Goal: Task Accomplishment & Management: Use online tool/utility

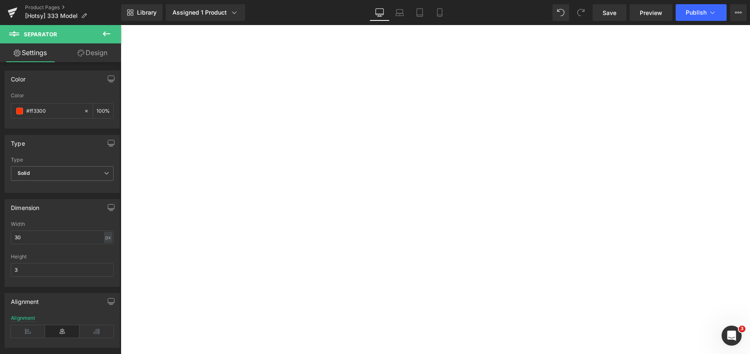
scroll to position [788, 0]
click at [51, 9] on link "Product Pages" at bounding box center [73, 7] width 96 height 7
click at [106, 32] on icon at bounding box center [106, 34] width 10 height 10
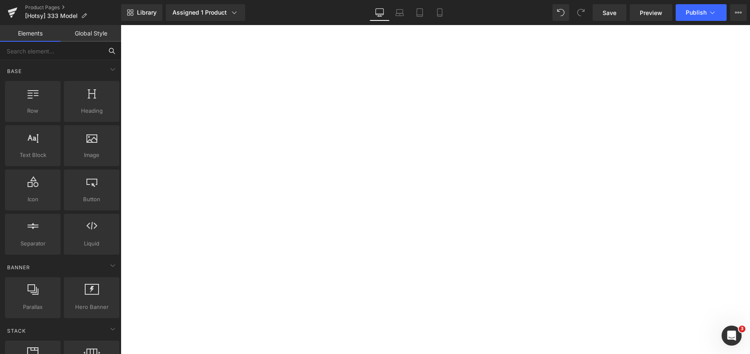
click at [56, 51] on input "text" at bounding box center [51, 51] width 103 height 18
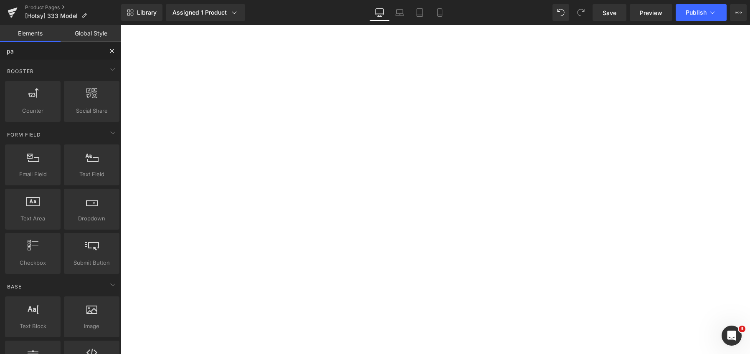
type input "pag"
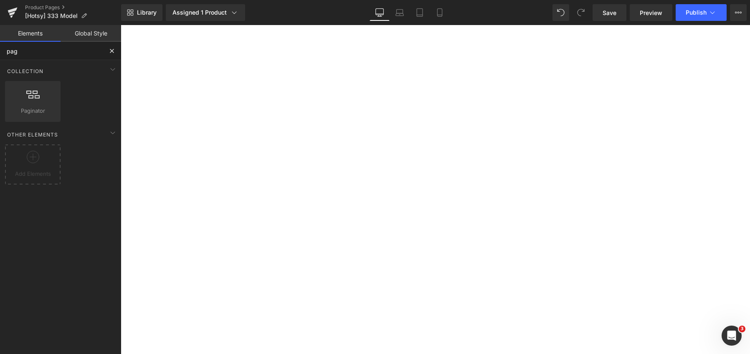
scroll to position [871, 0]
drag, startPoint x: 157, startPoint y: 124, endPoint x: 395, endPoint y: 183, distance: 244.8
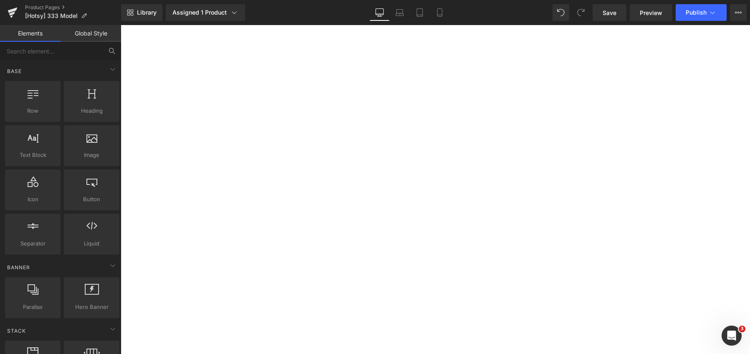
scroll to position [788, 0]
click at [121, 25] on span "Product List" at bounding box center [121, 25] width 0 height 0
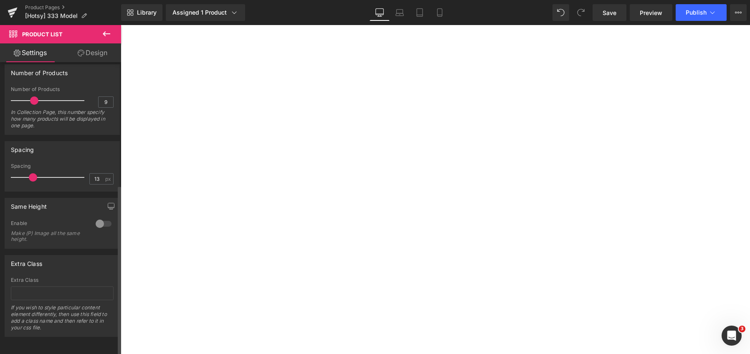
scroll to position [216, 0]
click at [103, 217] on div at bounding box center [104, 223] width 20 height 13
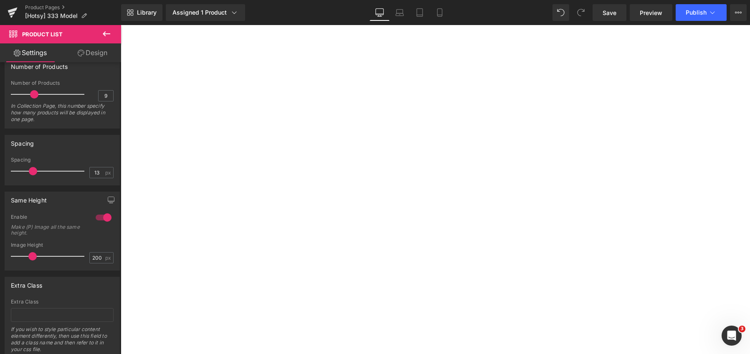
scroll to position [996, 0]
click at [121, 25] on div at bounding box center [121, 25] width 0 height 0
click at [121, 25] on span "Product List" at bounding box center [121, 25] width 0 height 0
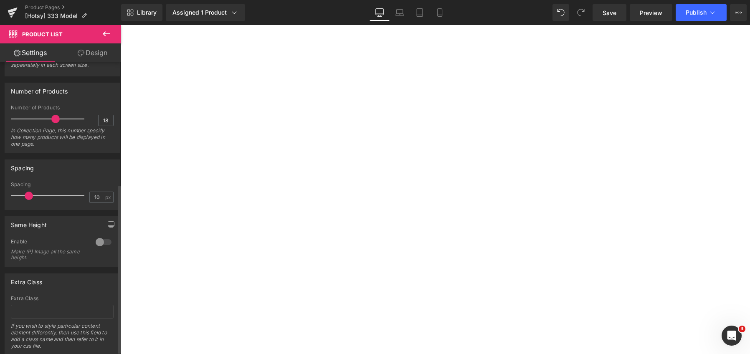
scroll to position [216, 0]
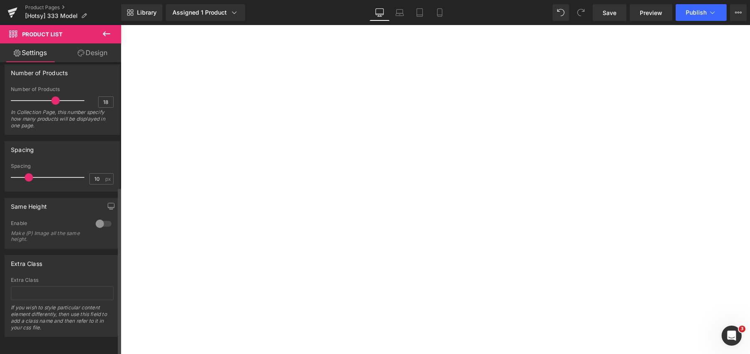
click at [103, 217] on div at bounding box center [104, 223] width 20 height 13
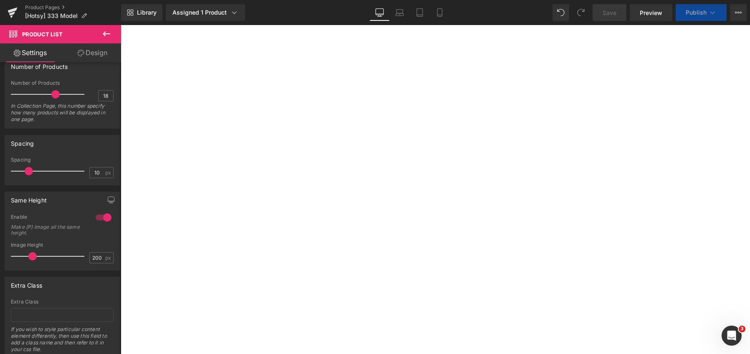
scroll to position [1163, 0]
click at [121, 25] on span "Product List" at bounding box center [121, 25] width 0 height 0
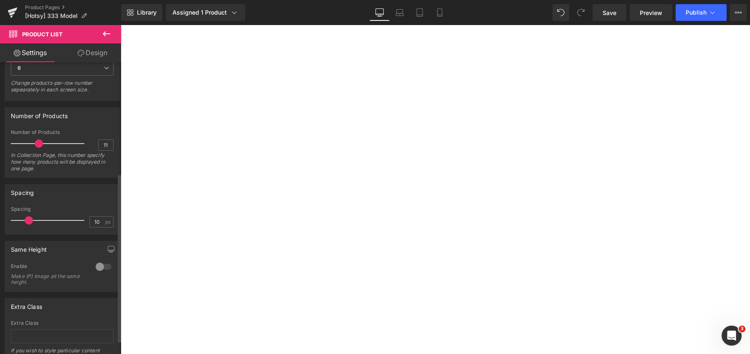
scroll to position [216, 0]
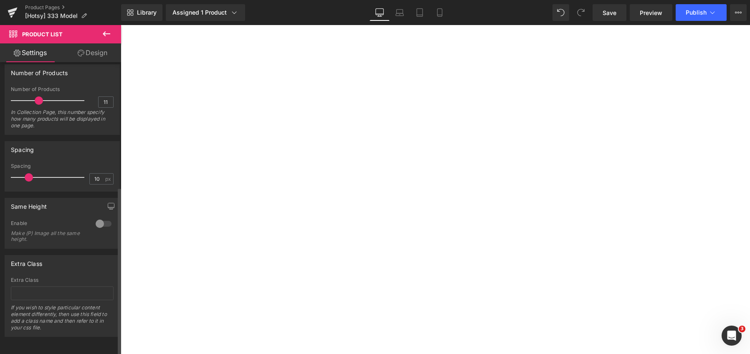
click at [104, 218] on div at bounding box center [104, 223] width 20 height 13
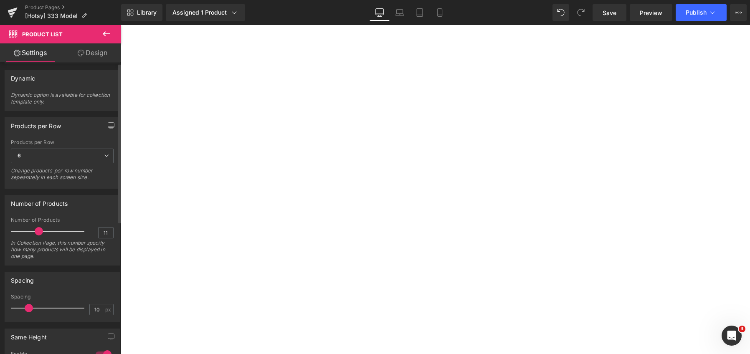
scroll to position [0, 0]
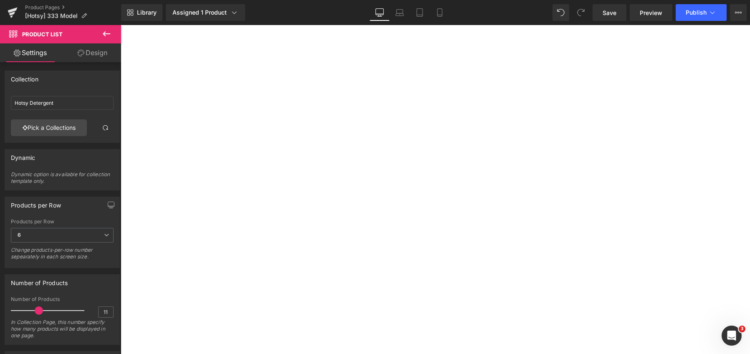
click at [106, 33] on icon at bounding box center [106, 34] width 10 height 10
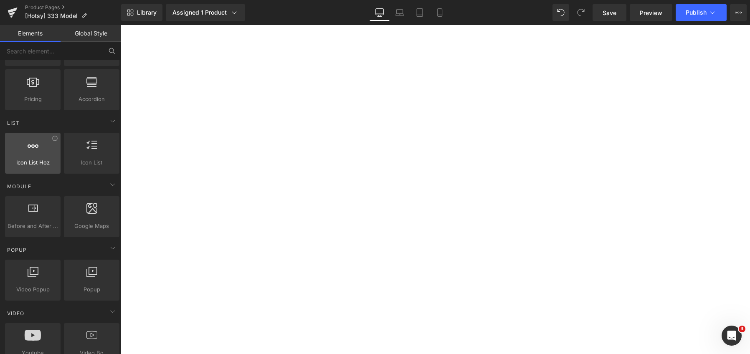
scroll to position [334, 0]
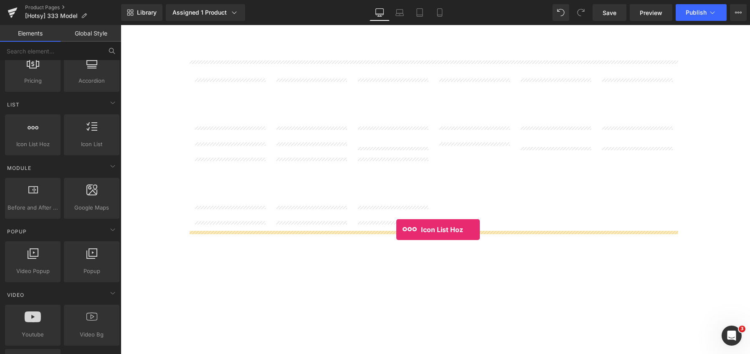
drag, startPoint x: 159, startPoint y: 168, endPoint x: 396, endPoint y: 230, distance: 244.9
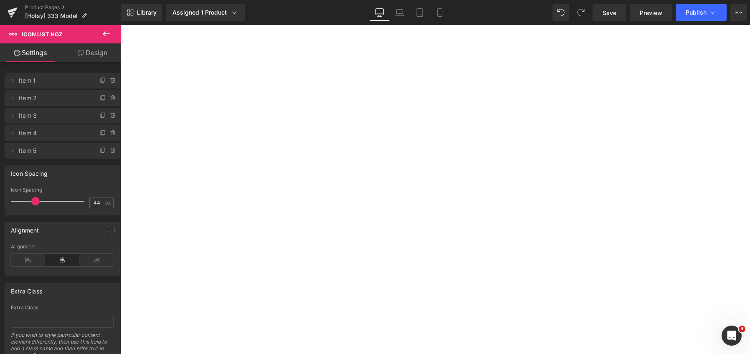
click at [121, 25] on icon at bounding box center [121, 25] width 0 height 0
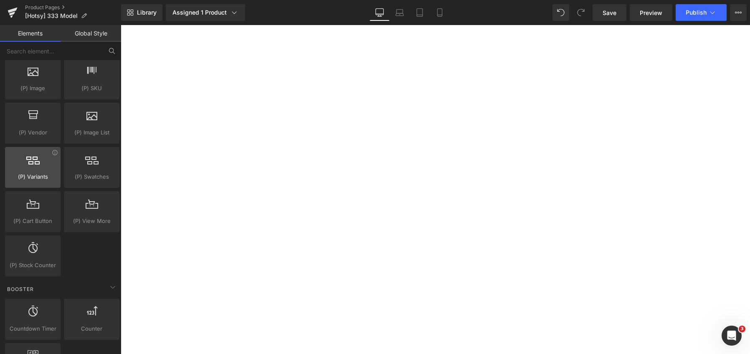
scroll to position [877, 0]
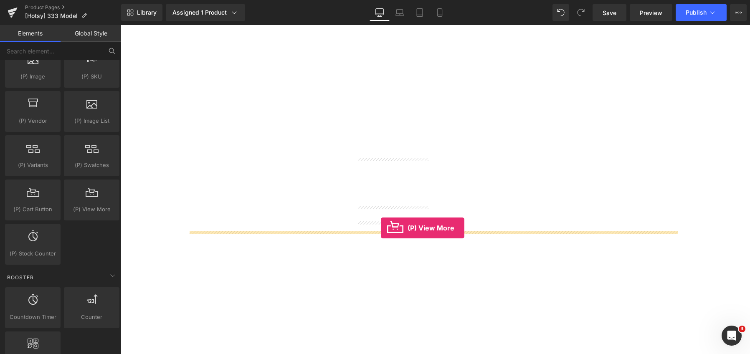
drag, startPoint x: 207, startPoint y: 230, endPoint x: 381, endPoint y: 228, distance: 173.2
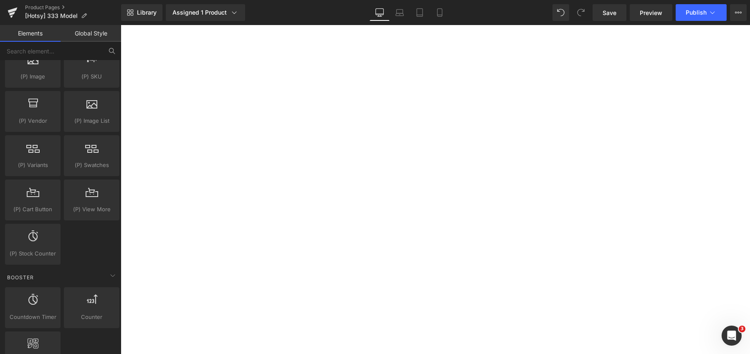
scroll to position [918, 0]
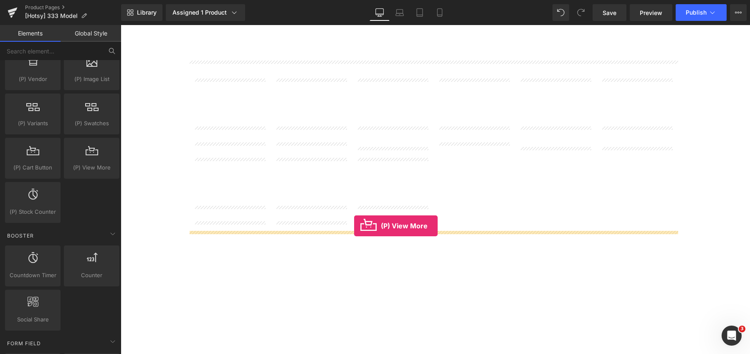
drag, startPoint x: 212, startPoint y: 187, endPoint x: 354, endPoint y: 226, distance: 147.2
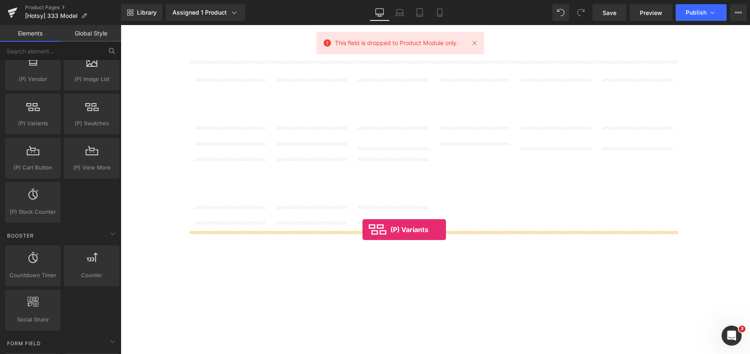
drag, startPoint x: 158, startPoint y: 143, endPoint x: 362, endPoint y: 230, distance: 222.0
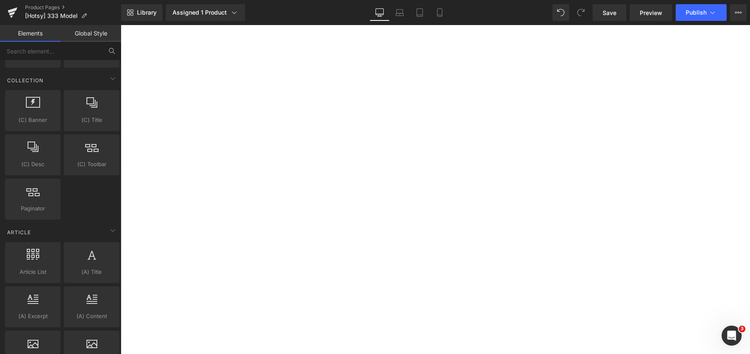
scroll to position [1419, 0]
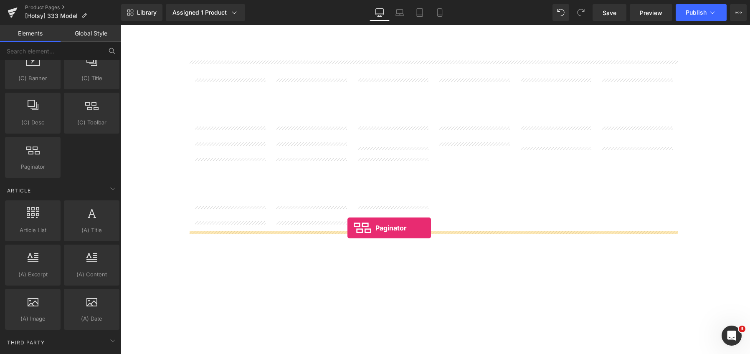
drag, startPoint x: 152, startPoint y: 191, endPoint x: 347, endPoint y: 228, distance: 199.2
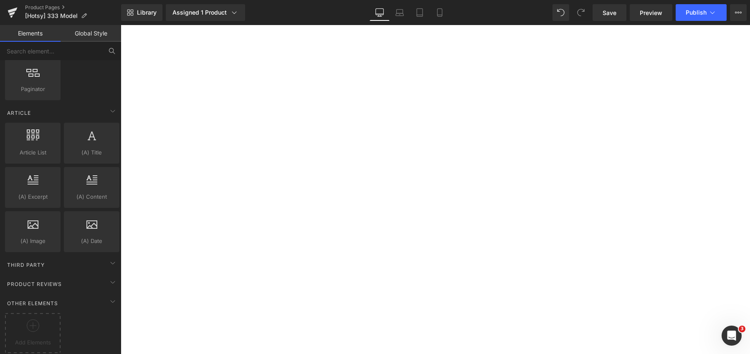
scroll to position [1503, 0]
click at [121, 25] on div "Sale Off" at bounding box center [121, 25] width 0 height 0
click at [121, 25] on span "Product List" at bounding box center [121, 25] width 0 height 0
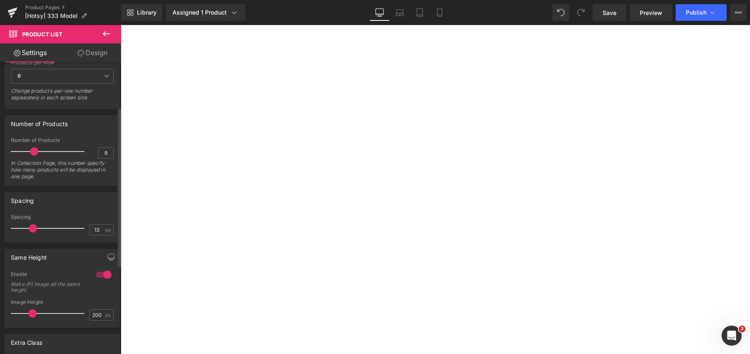
scroll to position [77, 0]
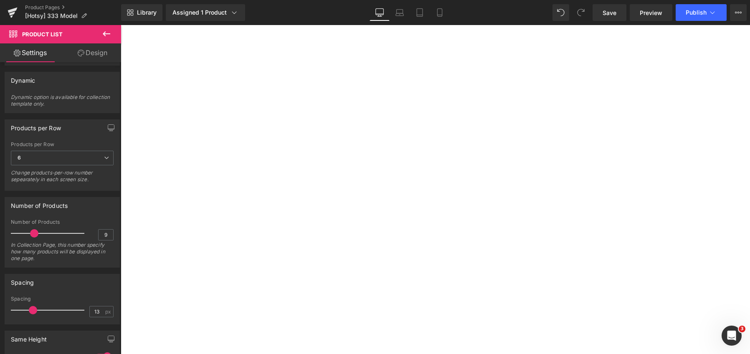
click at [96, 53] on link "Design" at bounding box center [92, 52] width 61 height 19
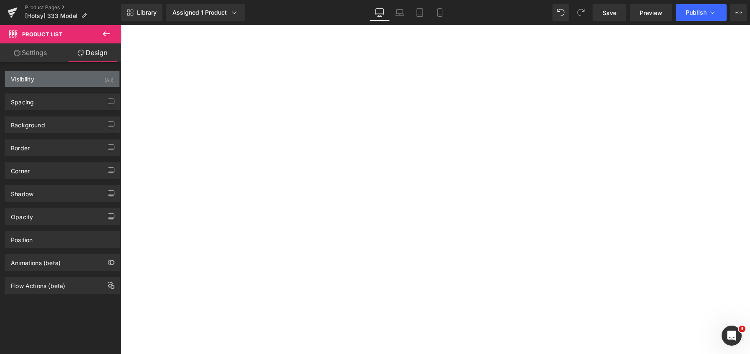
click at [75, 78] on div "Visibility (All)" at bounding box center [62, 79] width 114 height 16
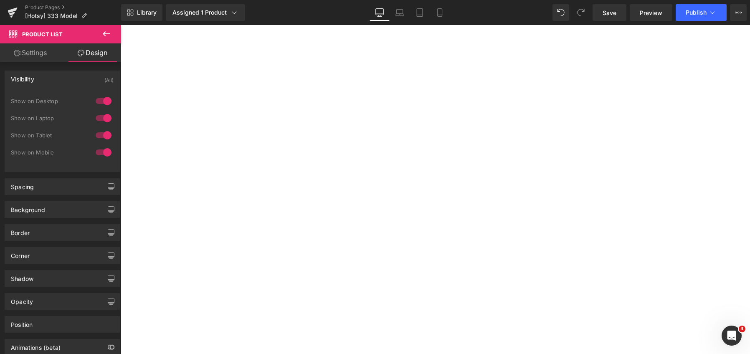
click at [75, 78] on div "Visibility (All)" at bounding box center [62, 79] width 114 height 16
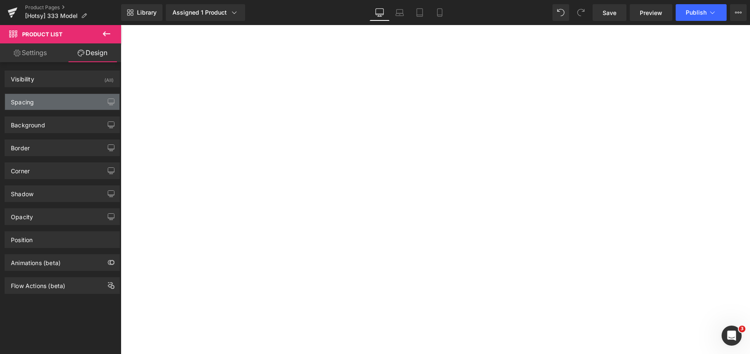
click at [76, 103] on div "Spacing" at bounding box center [62, 102] width 114 height 16
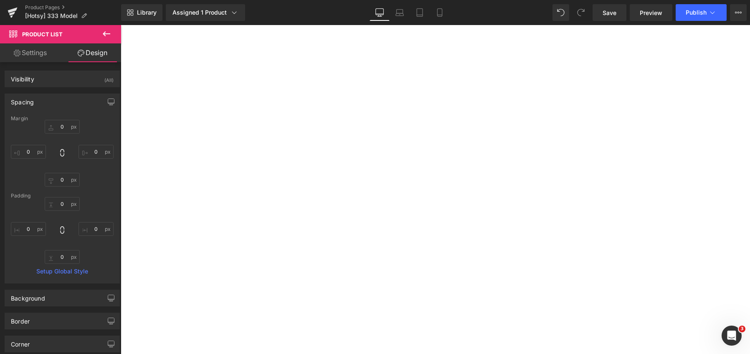
click at [76, 103] on div "Spacing" at bounding box center [62, 102] width 114 height 16
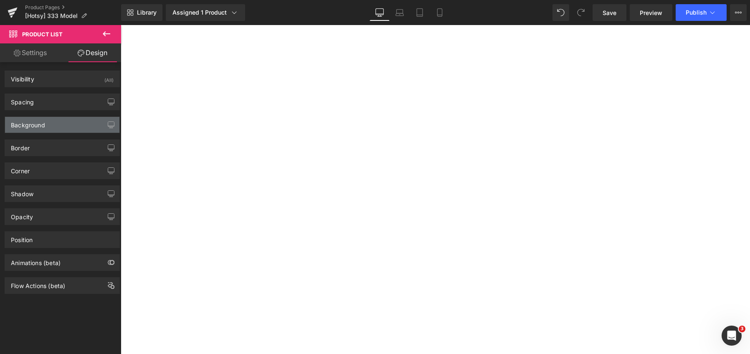
click at [77, 121] on div "Background" at bounding box center [62, 125] width 114 height 16
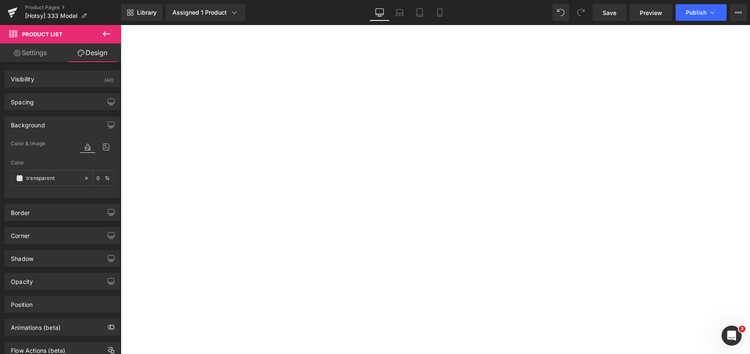
click at [77, 121] on div "Background" at bounding box center [62, 125] width 114 height 16
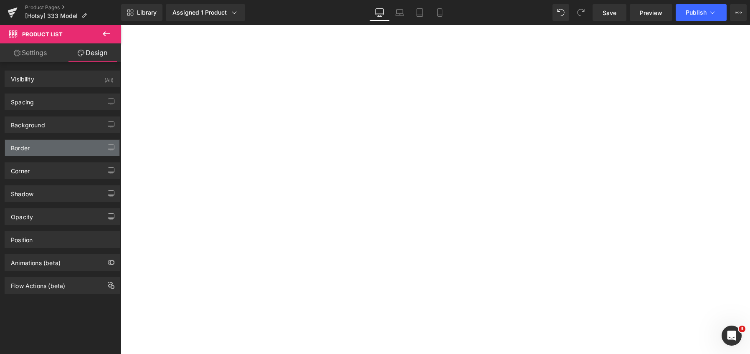
click at [68, 153] on div "Border" at bounding box center [62, 148] width 114 height 16
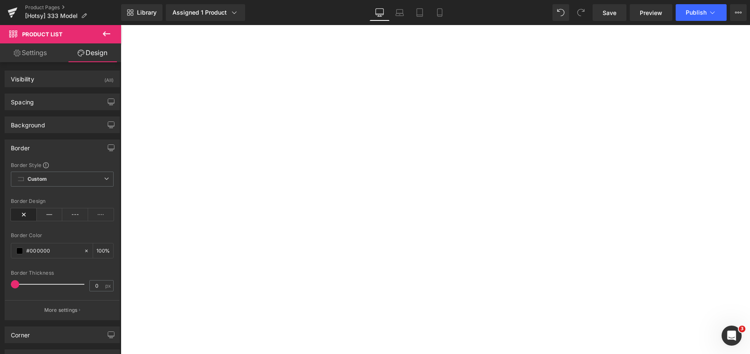
click at [68, 151] on div "Border" at bounding box center [62, 148] width 114 height 16
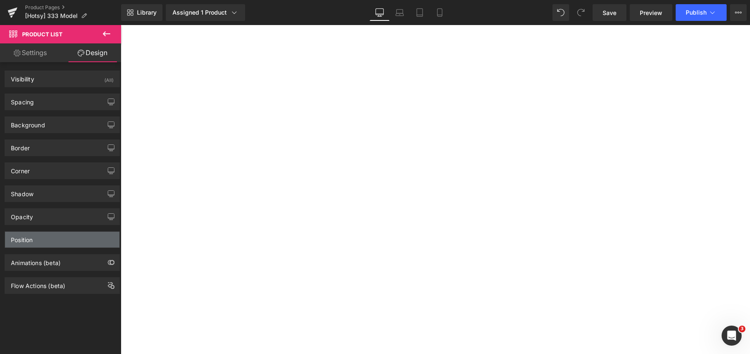
click at [57, 242] on div "Position" at bounding box center [62, 240] width 114 height 16
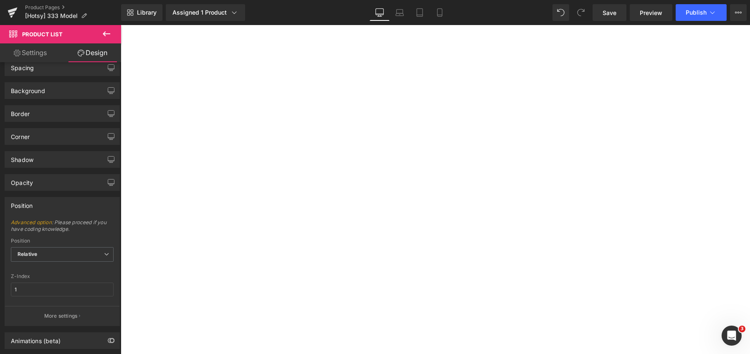
scroll to position [76, 0]
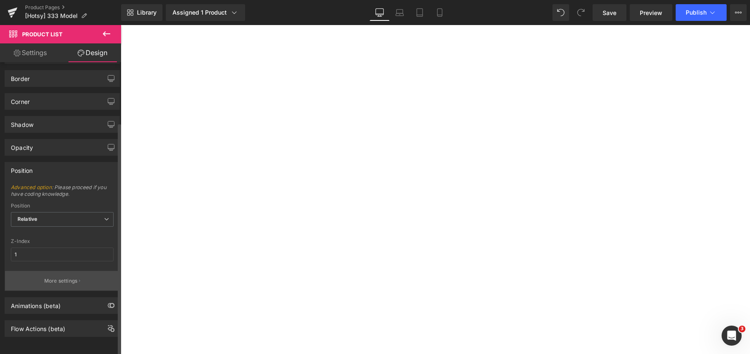
click at [60, 271] on button "More settings" at bounding box center [62, 281] width 114 height 20
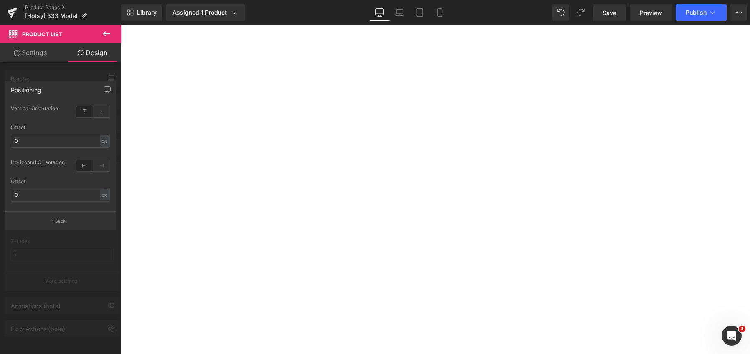
click at [109, 35] on icon at bounding box center [106, 34] width 10 height 10
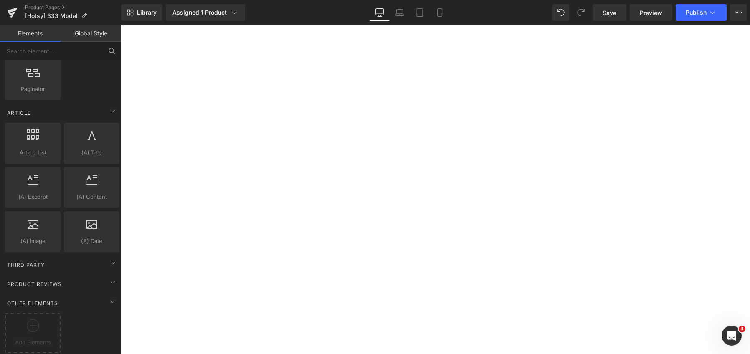
click at [121, 25] on span "Product List" at bounding box center [121, 25] width 0 height 0
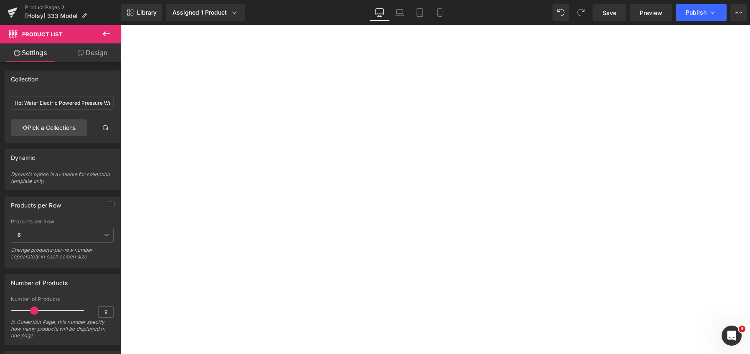
click at [98, 52] on link "Design" at bounding box center [92, 52] width 61 height 19
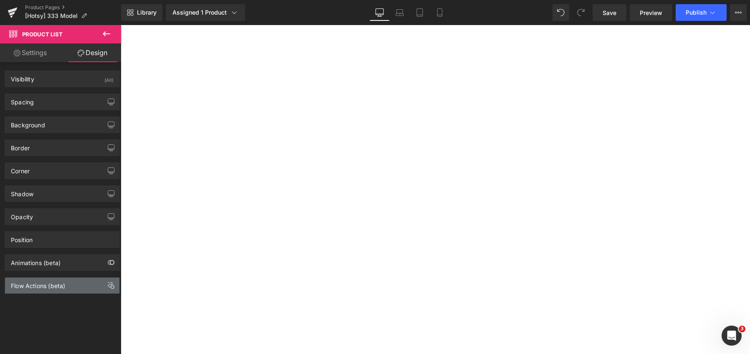
click at [67, 283] on div "Flow Actions (beta)" at bounding box center [62, 286] width 114 height 16
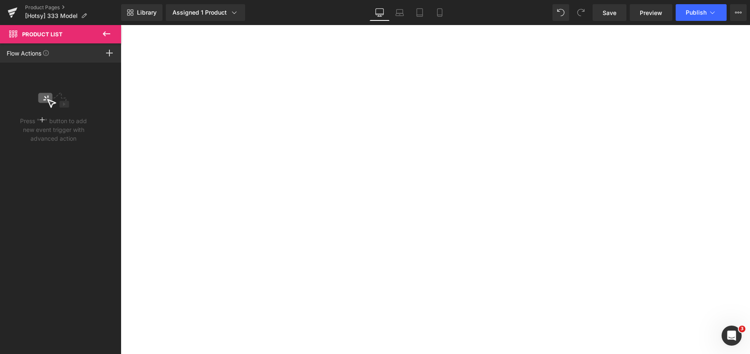
click at [101, 33] on button at bounding box center [106, 34] width 29 height 18
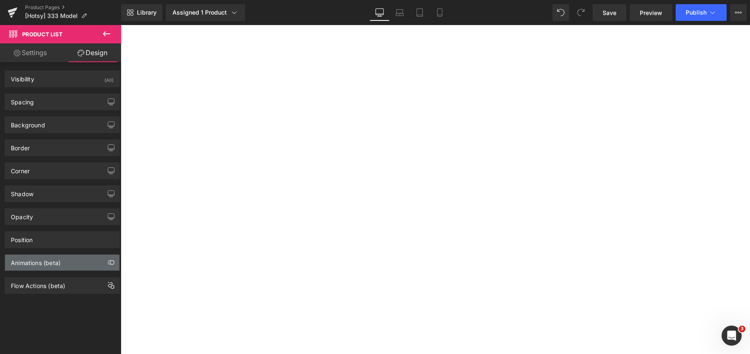
click at [85, 261] on div "Animations (beta)" at bounding box center [62, 263] width 114 height 16
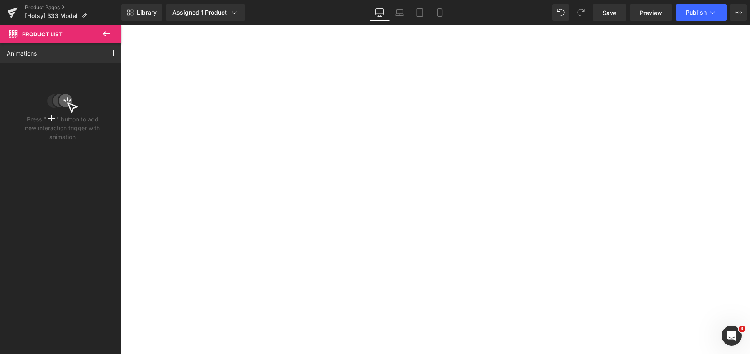
click at [109, 31] on icon at bounding box center [106, 34] width 10 height 10
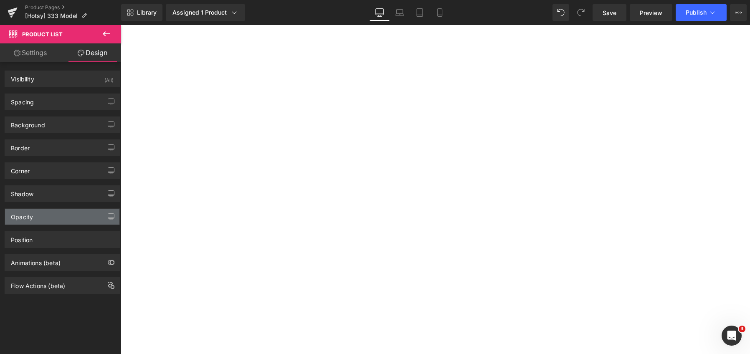
click at [57, 215] on div "Opacity" at bounding box center [62, 217] width 114 height 16
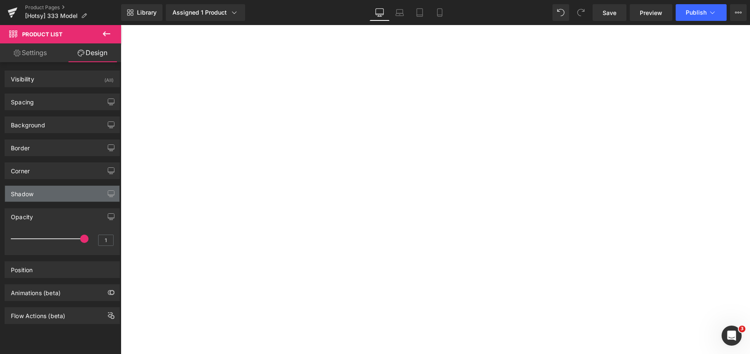
click at [51, 187] on div "Shadow" at bounding box center [62, 194] width 114 height 16
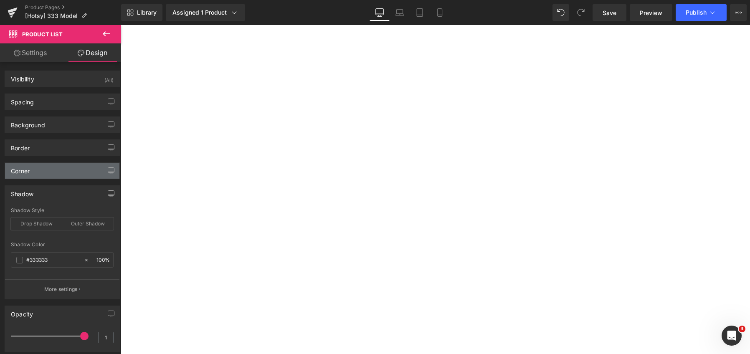
click at [52, 174] on div "Corner" at bounding box center [62, 171] width 114 height 16
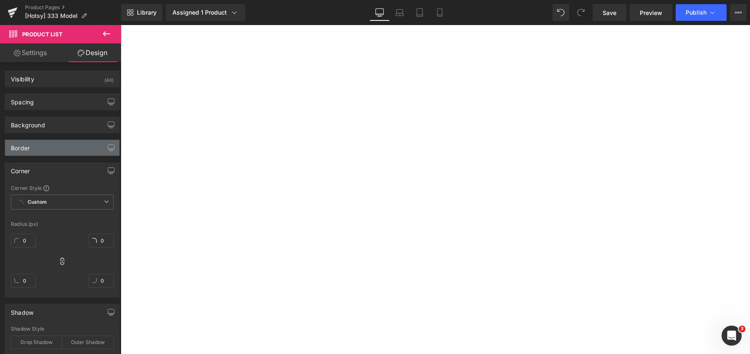
click at [53, 148] on div "Border" at bounding box center [62, 148] width 114 height 16
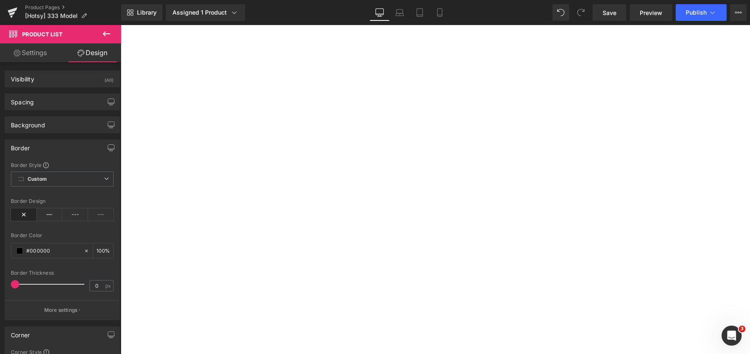
scroll to position [1044, 0]
click at [121, 25] on span "Product List" at bounding box center [121, 25] width 0 height 0
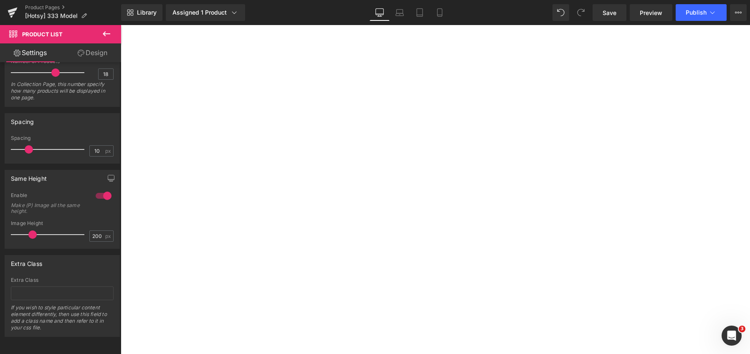
scroll to position [1080, 0]
click at [121, 25] on span "Product List" at bounding box center [121, 25] width 0 height 0
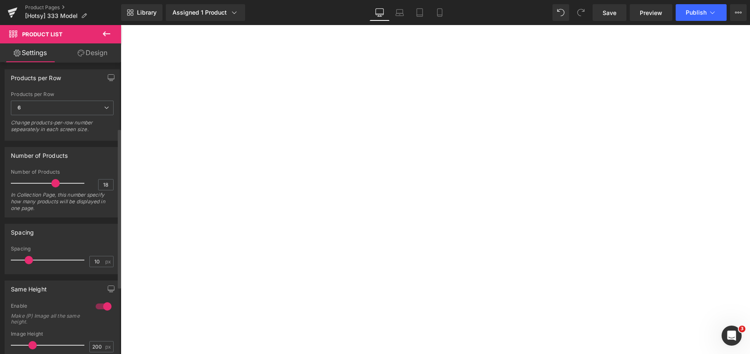
scroll to position [119, 0]
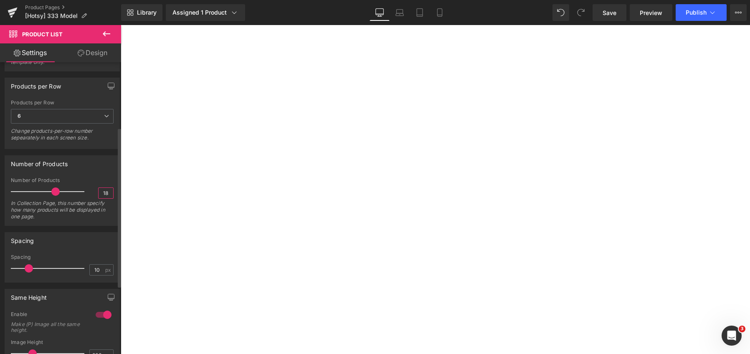
click at [107, 193] on input "18" at bounding box center [106, 193] width 15 height 10
type input "12"
click at [401, 11] on icon at bounding box center [399, 12] width 8 height 8
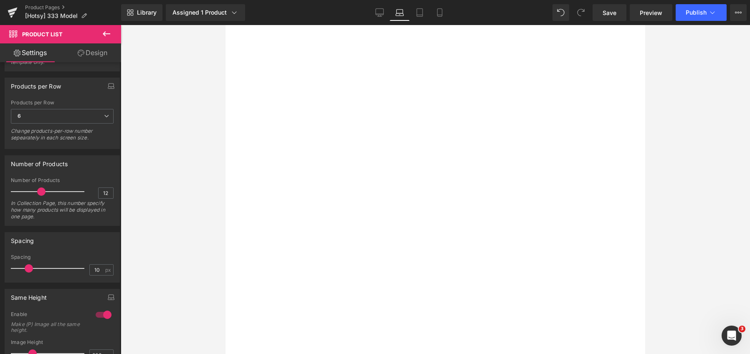
scroll to position [1263, 0]
click at [225, 25] on div at bounding box center [225, 25] width 0 height 0
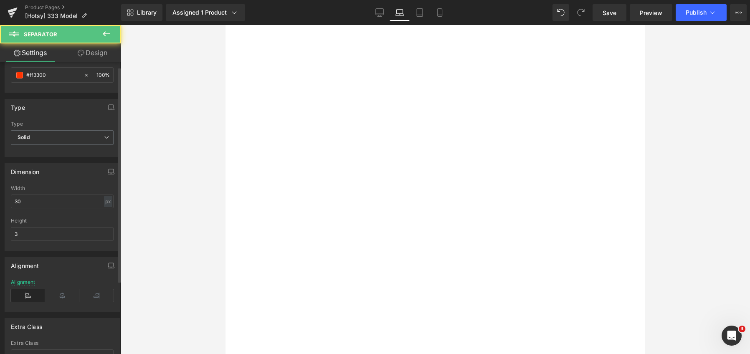
scroll to position [105, 0]
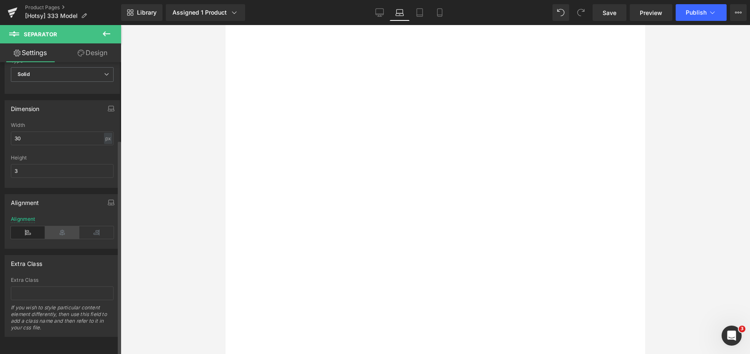
drag, startPoint x: 65, startPoint y: 229, endPoint x: 211, endPoint y: 174, distance: 155.8
click at [66, 228] on icon at bounding box center [62, 232] width 34 height 13
click at [225, 25] on h2 "hotsy detergent" at bounding box center [225, 25] width 0 height 0
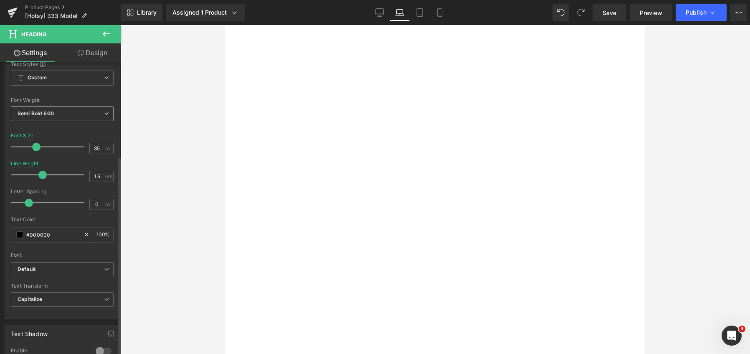
scroll to position [209, 0]
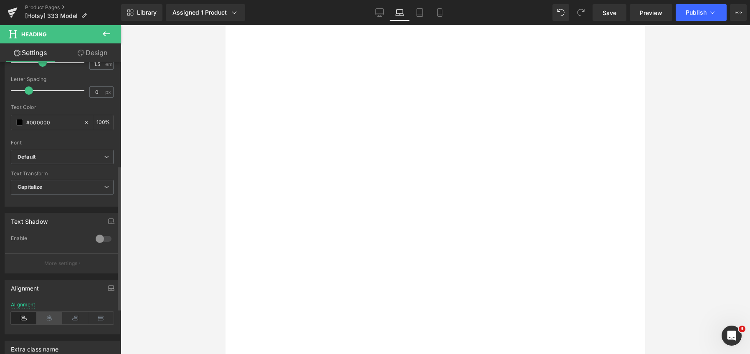
click at [43, 320] on icon at bounding box center [50, 318] width 26 height 13
click at [225, 25] on div at bounding box center [225, 25] width 0 height 0
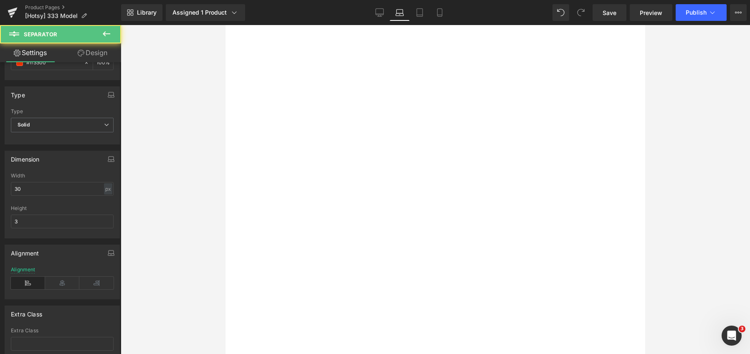
scroll to position [105, 0]
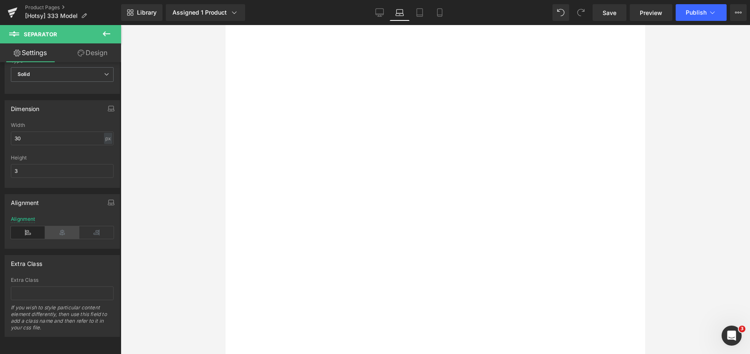
click at [62, 226] on icon at bounding box center [62, 232] width 34 height 13
click at [225, 25] on h2 "commonly bought with" at bounding box center [225, 25] width 0 height 0
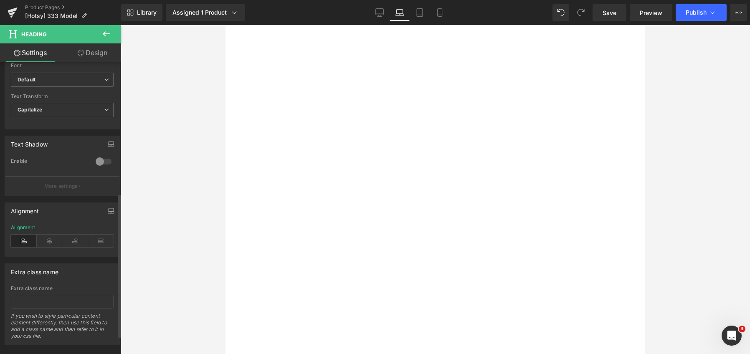
scroll to position [301, 0]
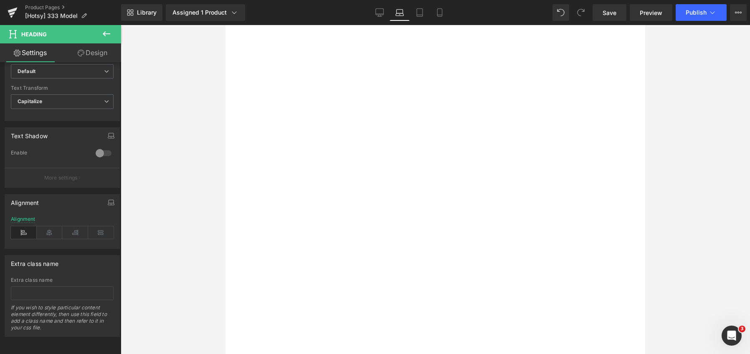
drag, startPoint x: 53, startPoint y: 228, endPoint x: 208, endPoint y: 225, distance: 154.9
click at [53, 227] on icon at bounding box center [50, 232] width 26 height 13
click at [225, 25] on div at bounding box center [225, 25] width 0 height 0
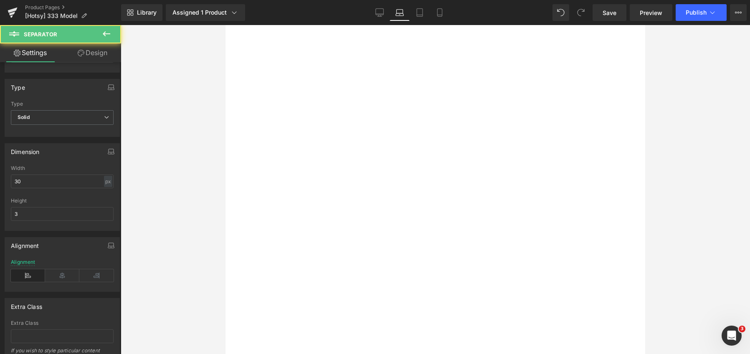
scroll to position [105, 0]
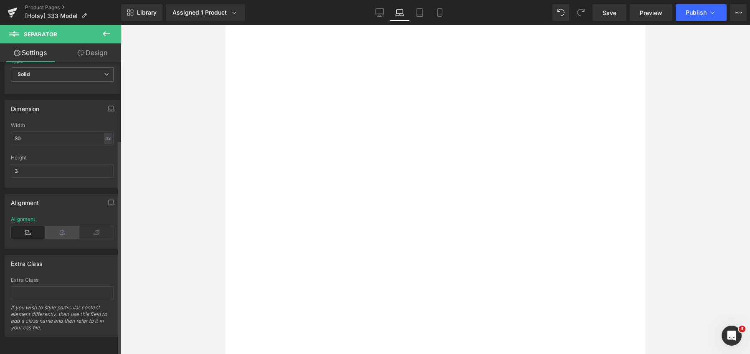
click at [58, 226] on icon at bounding box center [62, 232] width 34 height 13
click at [225, 25] on h2 "Related Products" at bounding box center [225, 25] width 0 height 0
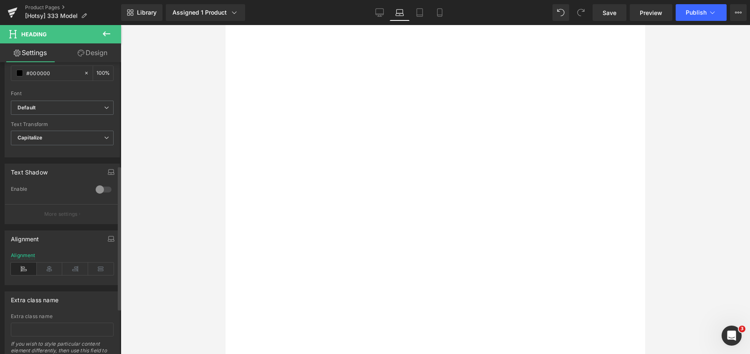
scroll to position [301, 0]
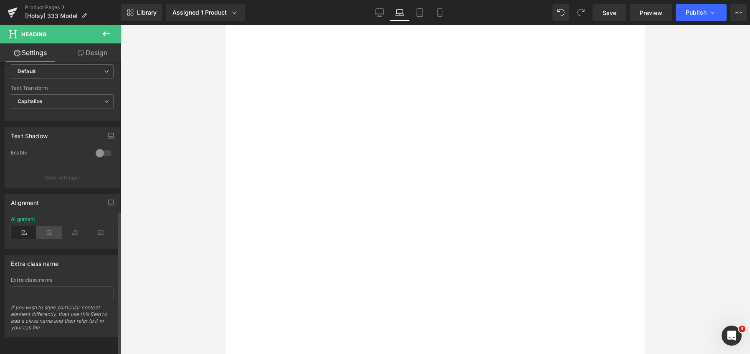
click at [48, 226] on icon at bounding box center [50, 232] width 26 height 13
click at [225, 25] on div at bounding box center [225, 25] width 0 height 0
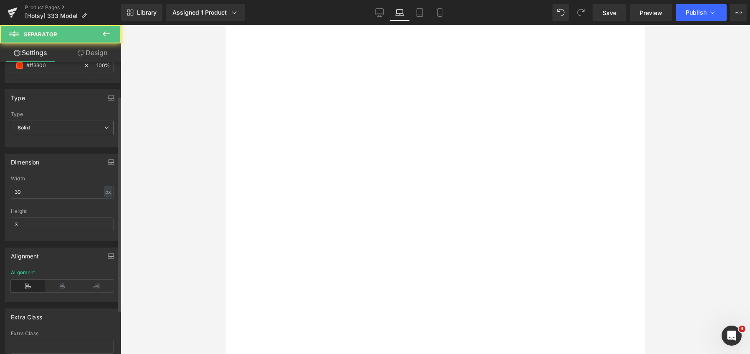
scroll to position [105, 0]
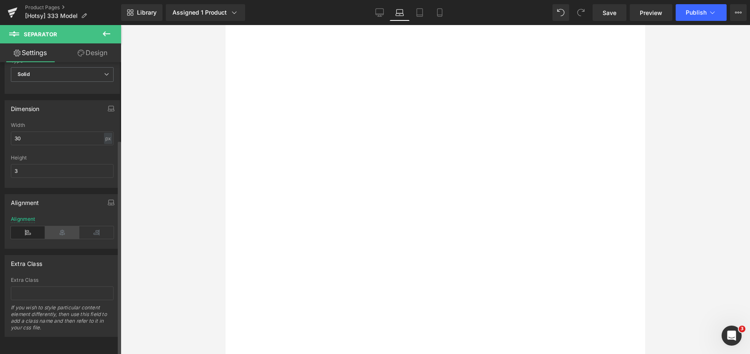
click at [58, 226] on icon at bounding box center [62, 232] width 34 height 13
click at [225, 25] on span "NorTex Detergent" at bounding box center [225, 25] width 0 height 0
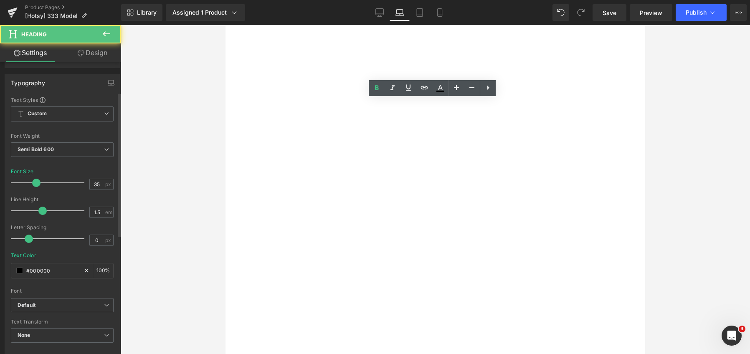
scroll to position [209, 0]
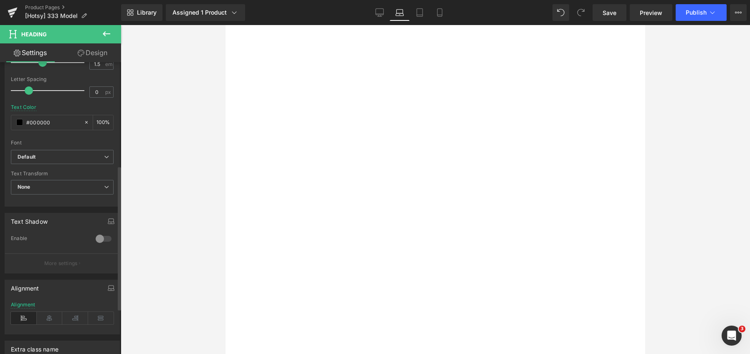
click at [50, 311] on div "Alignment" at bounding box center [62, 318] width 103 height 32
click at [49, 314] on icon at bounding box center [50, 318] width 26 height 13
click at [225, 25] on span "Request a Demo" at bounding box center [225, 25] width 0 height 0
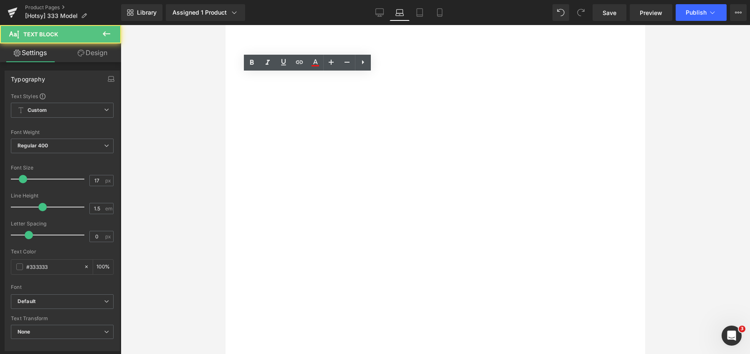
click at [225, 25] on strong "Request a Product Demo" at bounding box center [225, 25] width 0 height 0
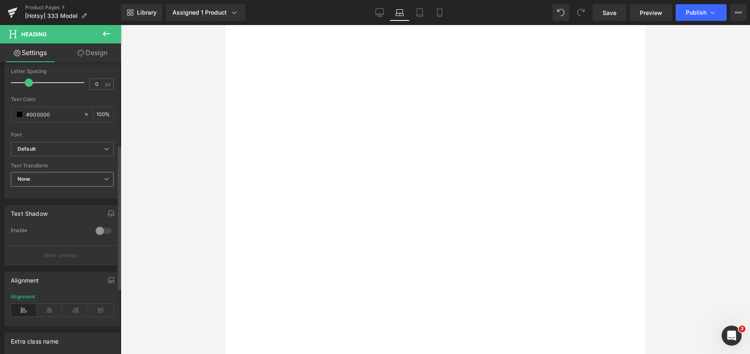
scroll to position [292, 0]
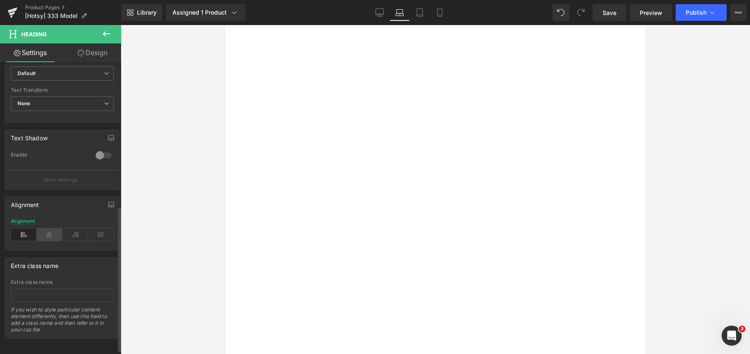
click at [53, 236] on icon at bounding box center [50, 234] width 26 height 13
click at [225, 25] on div at bounding box center [225, 25] width 0 height 0
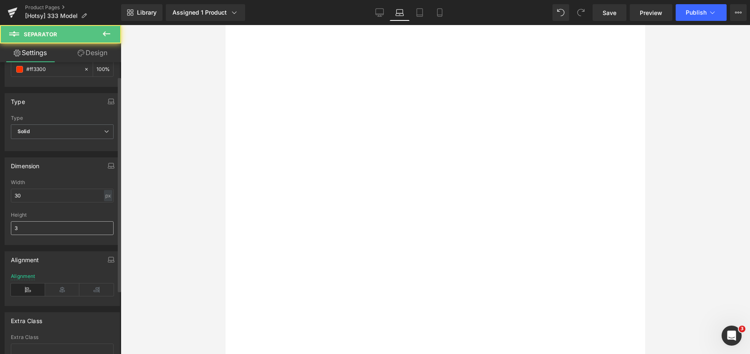
scroll to position [105, 0]
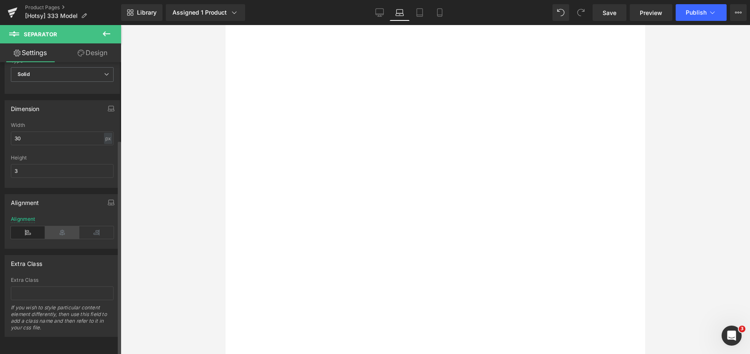
click at [59, 226] on icon at bounding box center [62, 232] width 34 height 13
click at [225, 25] on div "Models" at bounding box center [225, 25] width 0 height 0
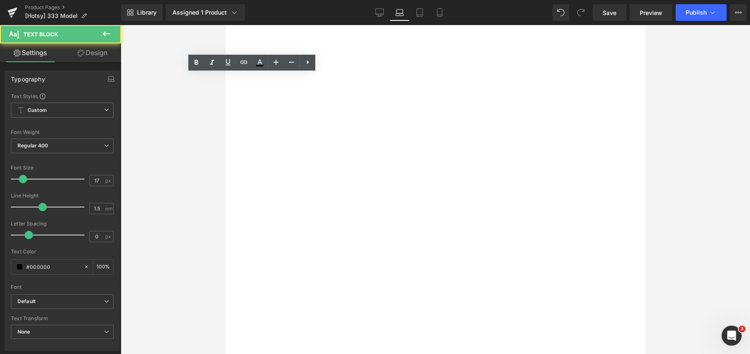
click at [225, 25] on h3 "Model Numbers & Product Specs" at bounding box center [225, 25] width 0 height 0
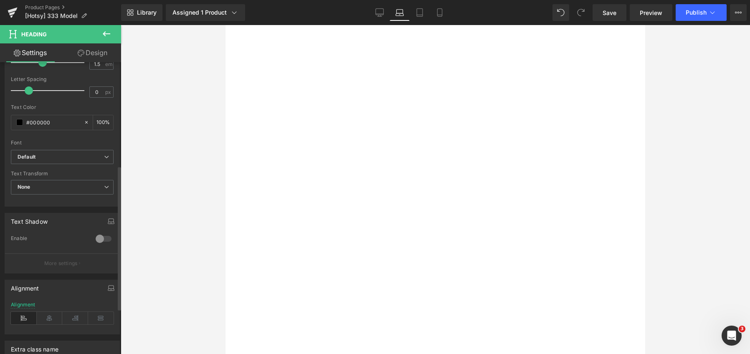
scroll to position [301, 0]
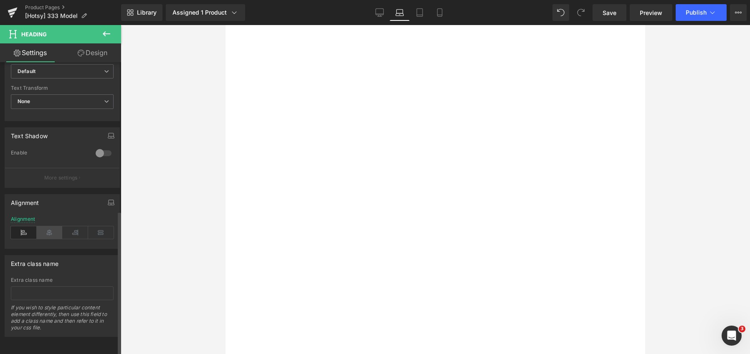
click at [54, 226] on icon at bounding box center [50, 232] width 26 height 13
click at [225, 25] on div at bounding box center [225, 25] width 0 height 0
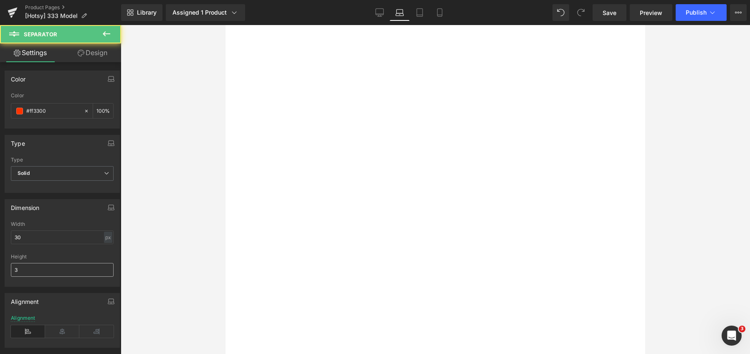
scroll to position [105, 0]
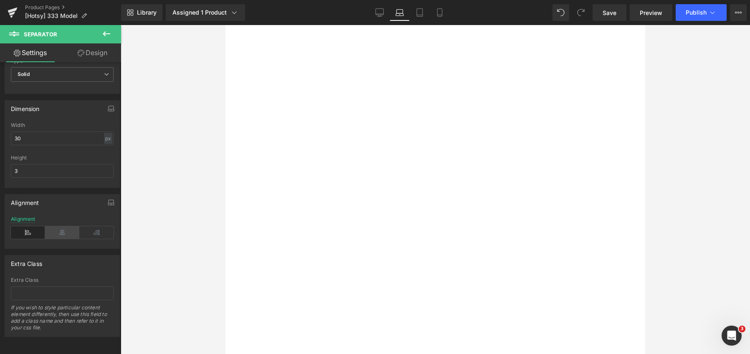
click at [60, 226] on icon at bounding box center [62, 232] width 34 height 13
click at [421, 8] on link "Tablet" at bounding box center [419, 12] width 20 height 17
type input "100"
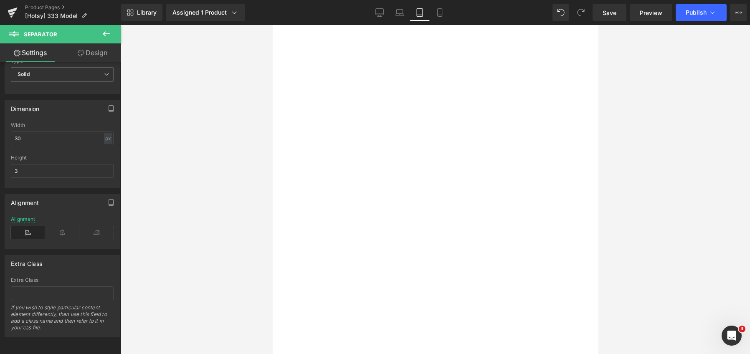
scroll to position [292, 0]
click at [272, 25] on strong "Model Numbers & Product Specs" at bounding box center [272, 25] width 0 height 0
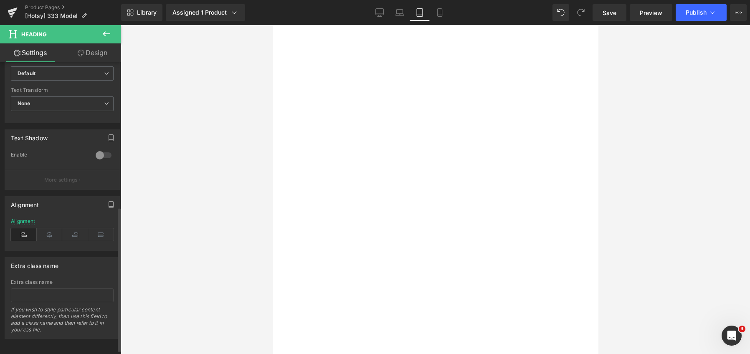
drag, startPoint x: 50, startPoint y: 238, endPoint x: 83, endPoint y: 222, distance: 37.5
click at [50, 238] on icon at bounding box center [50, 234] width 26 height 13
click at [272, 25] on div at bounding box center [272, 25] width 0 height 0
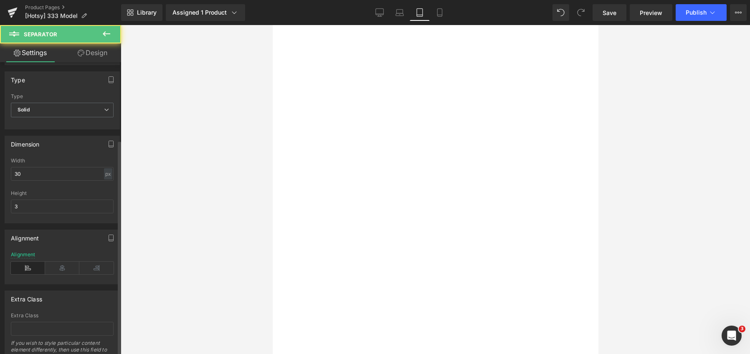
scroll to position [105, 0]
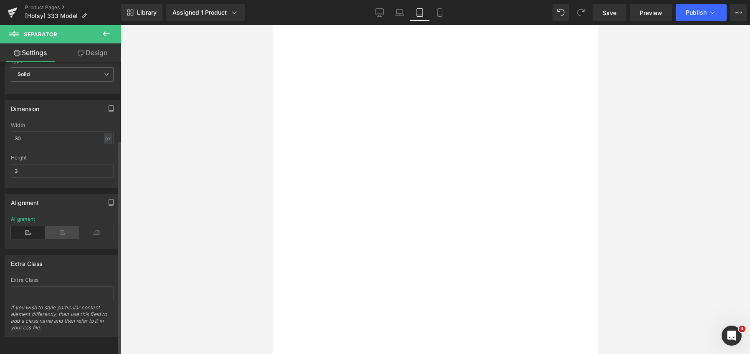
click at [58, 226] on icon at bounding box center [62, 232] width 34 height 13
click at [272, 25] on span "Request a Demo Text Block" at bounding box center [272, 25] width 0 height 0
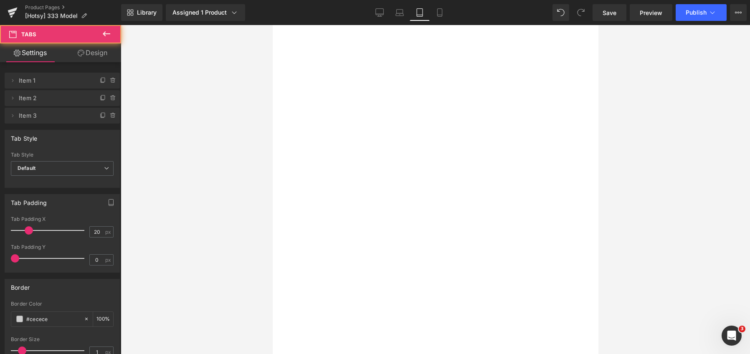
click at [272, 25] on strong "Request a Product Demo" at bounding box center [272, 25] width 0 height 0
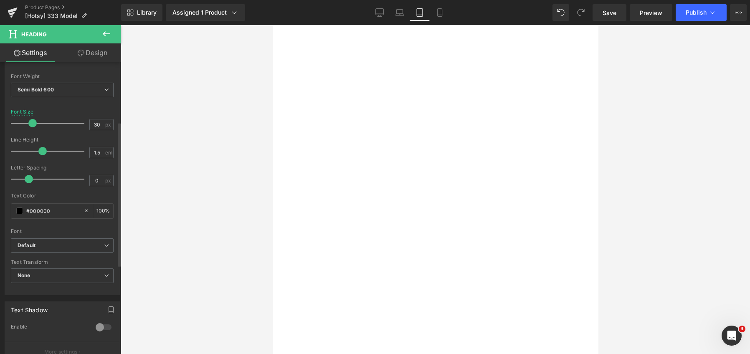
scroll to position [250, 0]
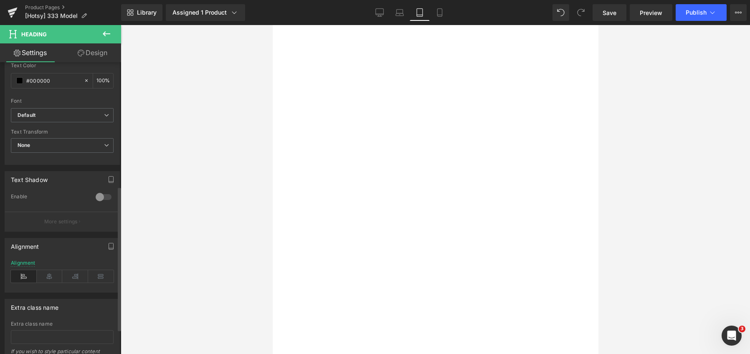
drag, startPoint x: 44, startPoint y: 272, endPoint x: 54, endPoint y: 268, distance: 10.5
click at [45, 272] on icon at bounding box center [50, 276] width 26 height 13
click at [272, 25] on div at bounding box center [272, 25] width 0 height 0
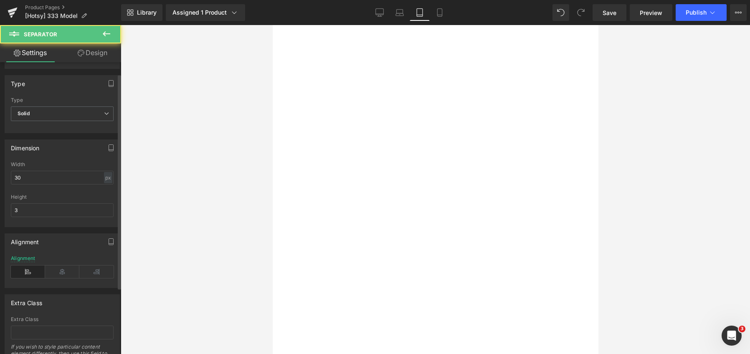
scroll to position [105, 0]
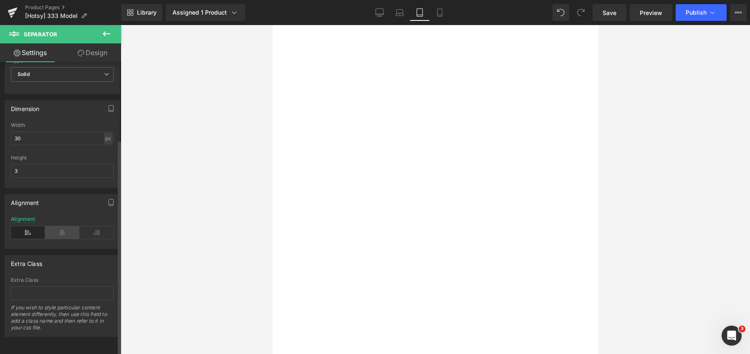
click at [58, 226] on icon at bounding box center [62, 232] width 34 height 13
click at [272, 25] on div at bounding box center [272, 25] width 0 height 0
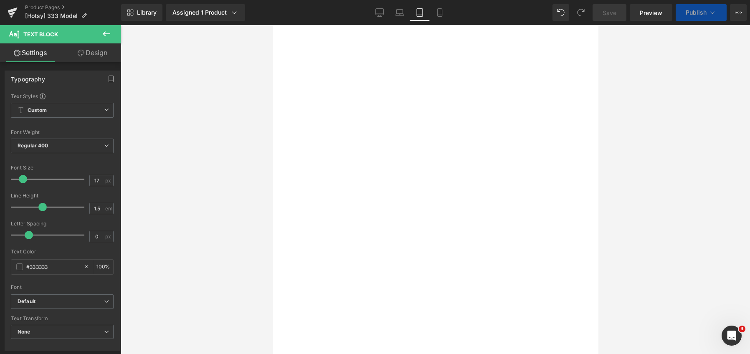
click at [272, 25] on span "NorTex Detergent" at bounding box center [272, 25] width 0 height 0
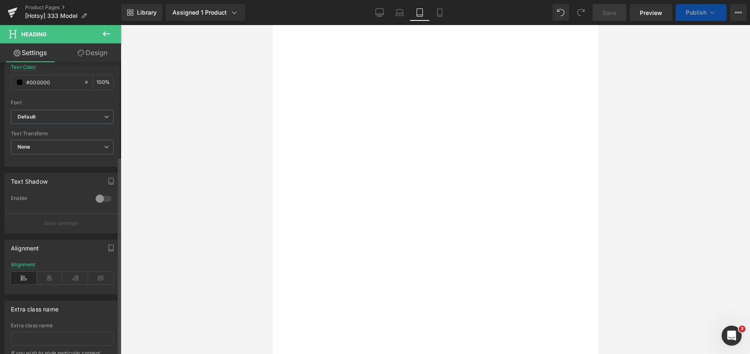
scroll to position [250, 0]
click at [51, 276] on icon at bounding box center [50, 276] width 26 height 13
click at [272, 25] on div at bounding box center [272, 25] width 0 height 0
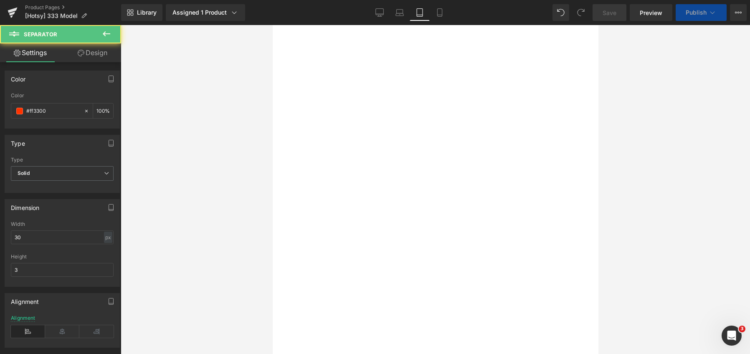
scroll to position [105, 0]
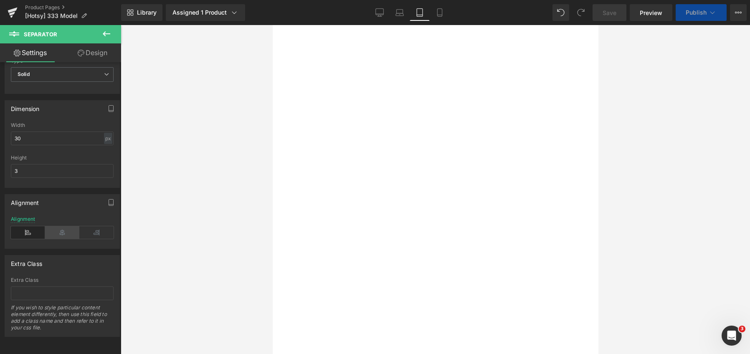
click at [63, 226] on icon at bounding box center [62, 232] width 34 height 13
click at [272, 25] on h2 "Related Products" at bounding box center [272, 25] width 0 height 0
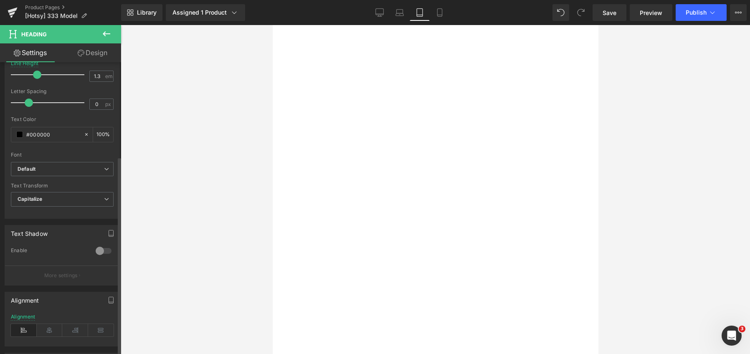
scroll to position [209, 0]
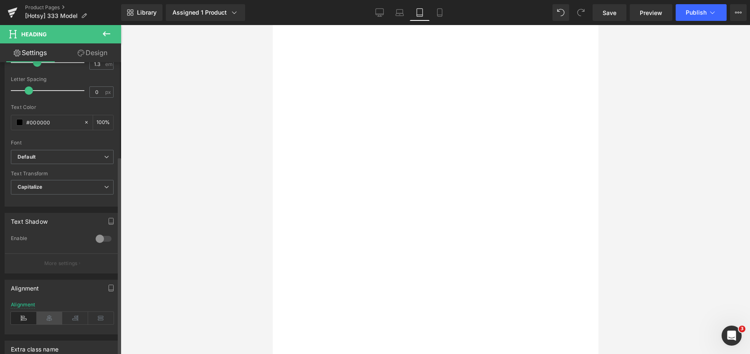
click at [50, 321] on icon at bounding box center [50, 318] width 26 height 13
click at [272, 25] on div at bounding box center [272, 25] width 0 height 0
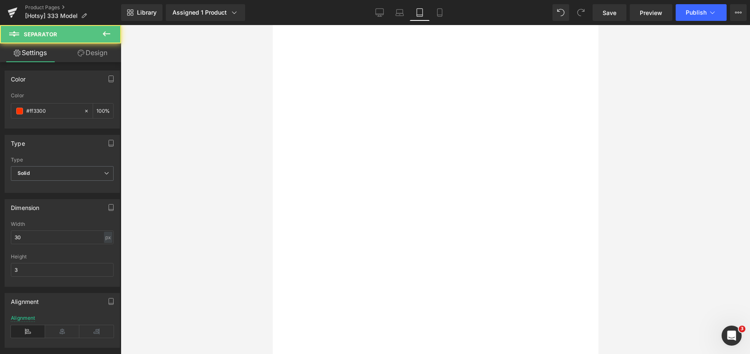
scroll to position [105, 0]
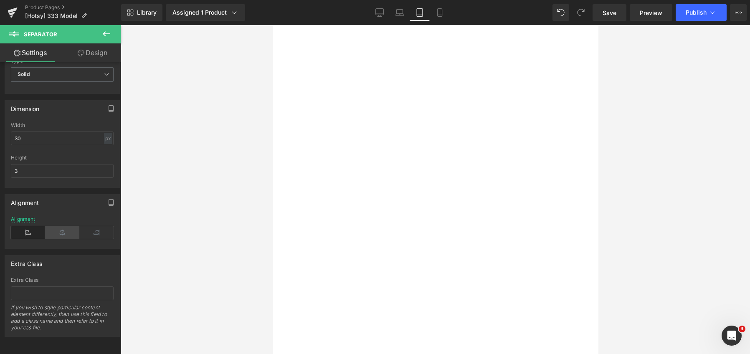
click at [58, 229] on icon at bounding box center [62, 232] width 34 height 13
click at [272, 25] on h2 "commonly bought with" at bounding box center [272, 25] width 0 height 0
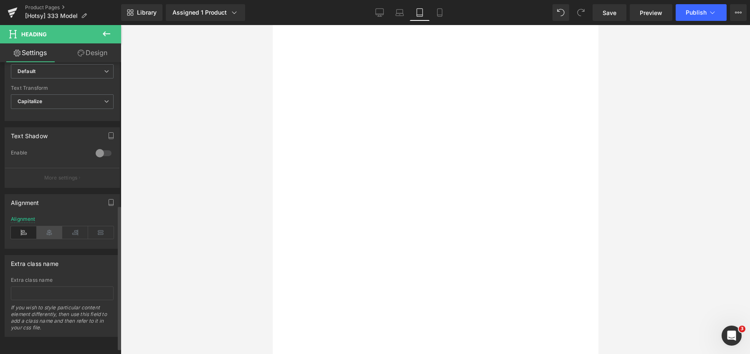
scroll to position [301, 0]
click at [54, 227] on icon at bounding box center [50, 232] width 26 height 13
click at [272, 25] on div at bounding box center [272, 25] width 0 height 0
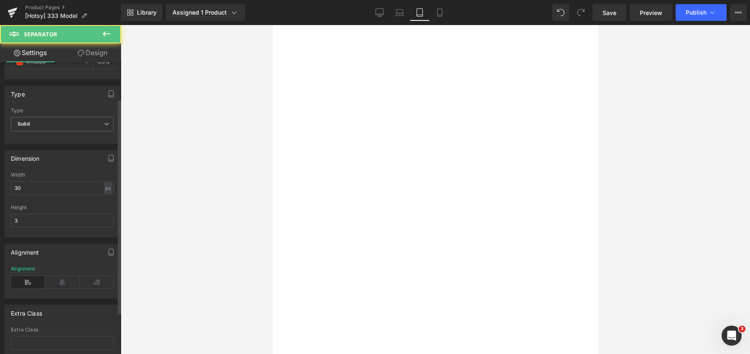
scroll to position [105, 0]
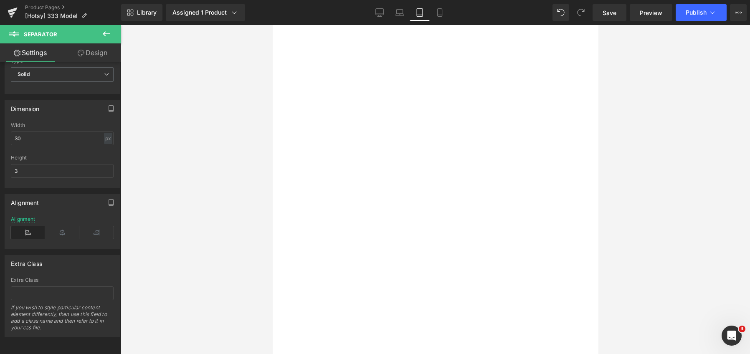
drag, startPoint x: 56, startPoint y: 225, endPoint x: 206, endPoint y: 213, distance: 149.9
click at [57, 226] on icon at bounding box center [62, 232] width 34 height 13
click at [272, 25] on h2 "hotsy detergent" at bounding box center [272, 25] width 0 height 0
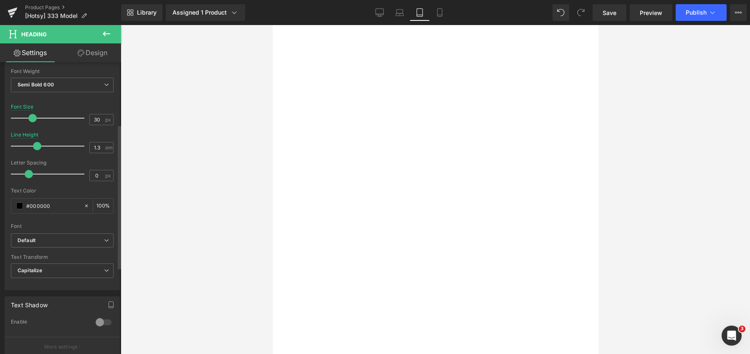
scroll to position [209, 0]
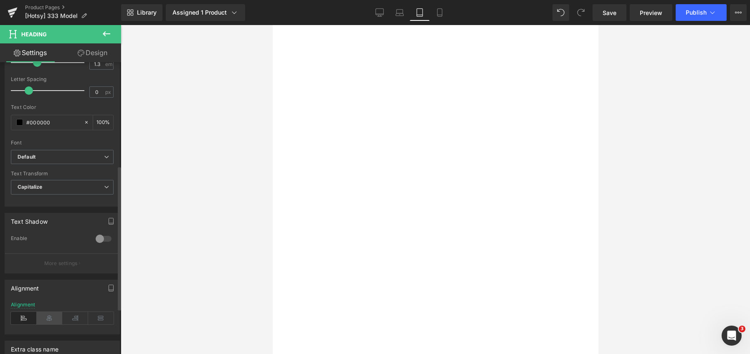
click at [44, 316] on icon at bounding box center [50, 318] width 26 height 13
click at [272, 25] on div at bounding box center [272, 25] width 0 height 0
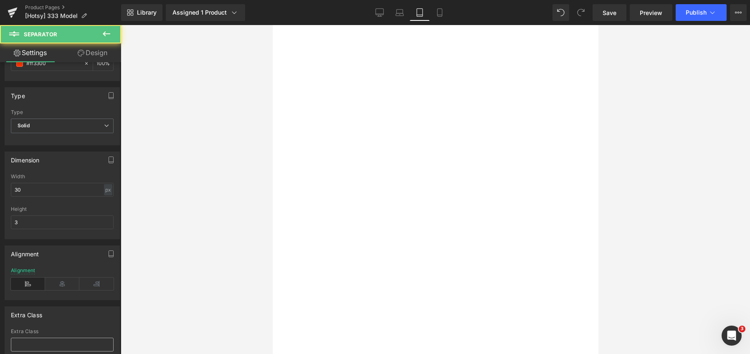
scroll to position [83, 0]
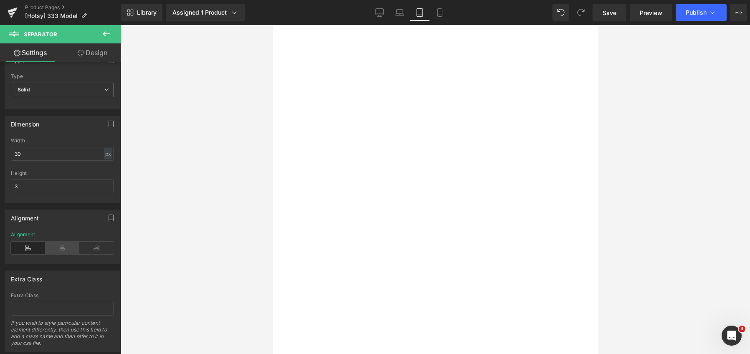
click at [61, 247] on icon at bounding box center [62, 248] width 34 height 13
click at [272, 25] on div "Sale Off" at bounding box center [272, 25] width 0 height 0
click at [272, 25] on div at bounding box center [272, 25] width 0 height 0
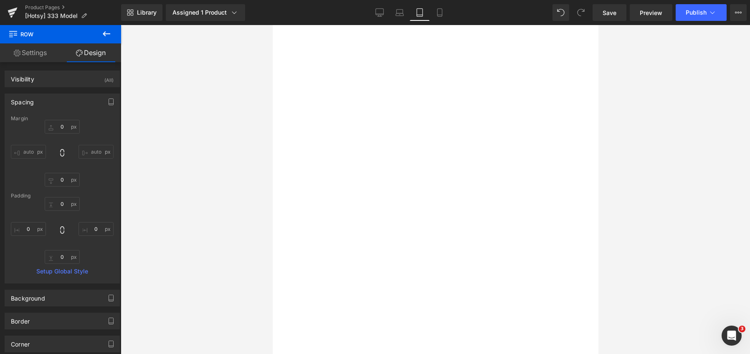
click at [272, 25] on span "Product List" at bounding box center [272, 25] width 0 height 0
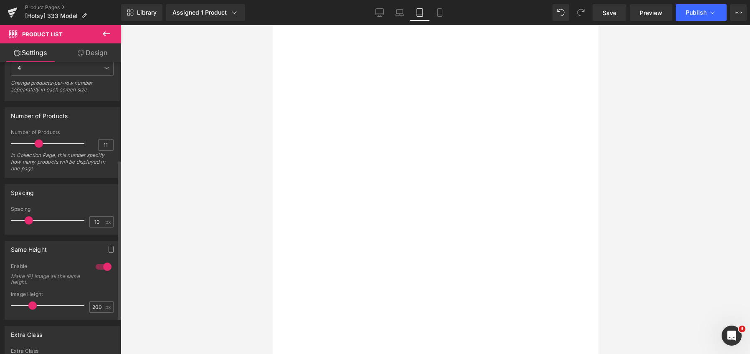
scroll to position [244, 0]
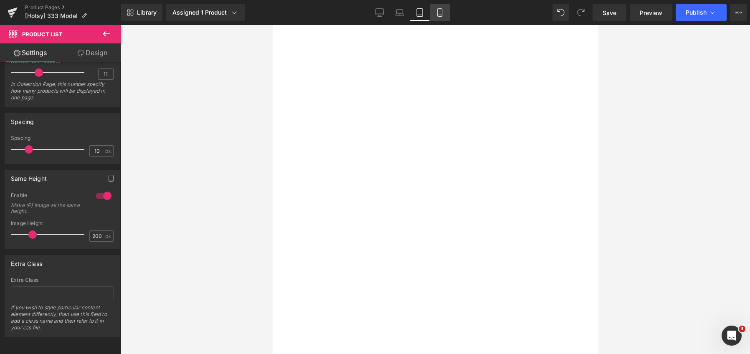
click at [441, 15] on icon at bounding box center [439, 15] width 5 height 0
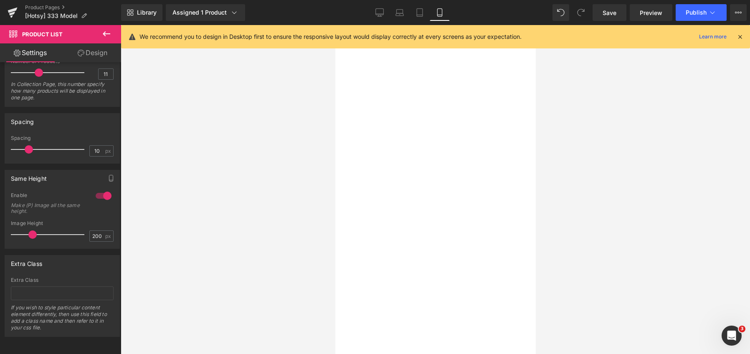
scroll to position [2451, 0]
click at [335, 25] on div at bounding box center [335, 25] width 0 height 0
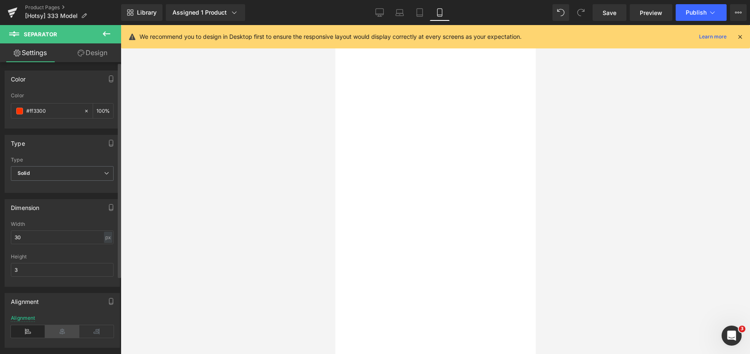
drag, startPoint x: 54, startPoint y: 330, endPoint x: 61, endPoint y: 326, distance: 8.0
click at [56, 329] on icon at bounding box center [62, 331] width 34 height 13
click at [335, 25] on div "hotsy detergent Heading" at bounding box center [335, 25] width 0 height 0
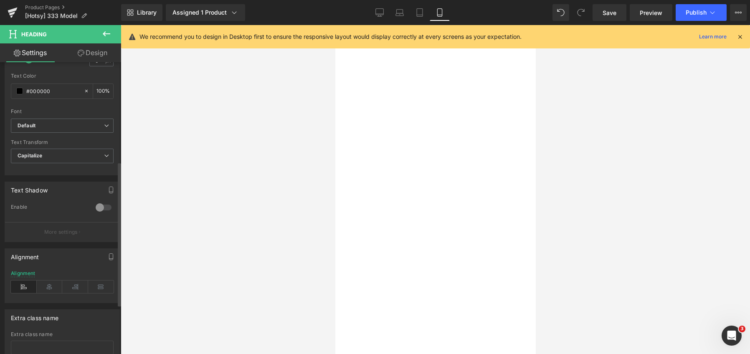
scroll to position [250, 0]
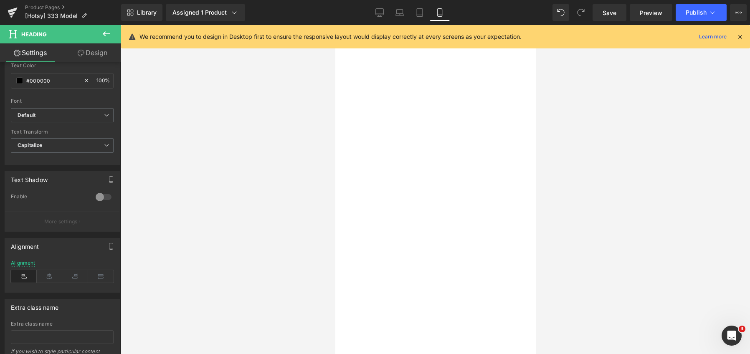
drag, startPoint x: 48, startPoint y: 279, endPoint x: 304, endPoint y: 278, distance: 255.9
click at [48, 278] on icon at bounding box center [50, 276] width 26 height 13
click at [335, 25] on div at bounding box center [335, 25] width 0 height 0
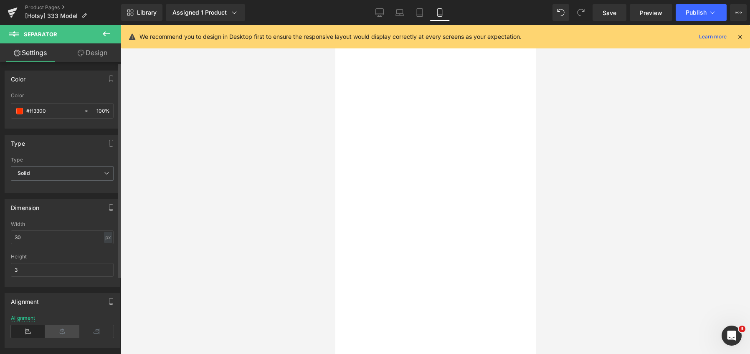
click at [66, 330] on icon at bounding box center [62, 331] width 34 height 13
click at [335, 25] on h2 "commonly bought with" at bounding box center [335, 25] width 0 height 0
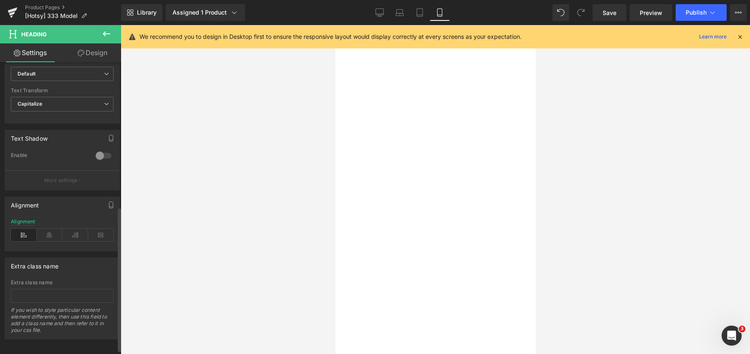
scroll to position [292, 0]
click at [54, 235] on icon at bounding box center [50, 234] width 26 height 13
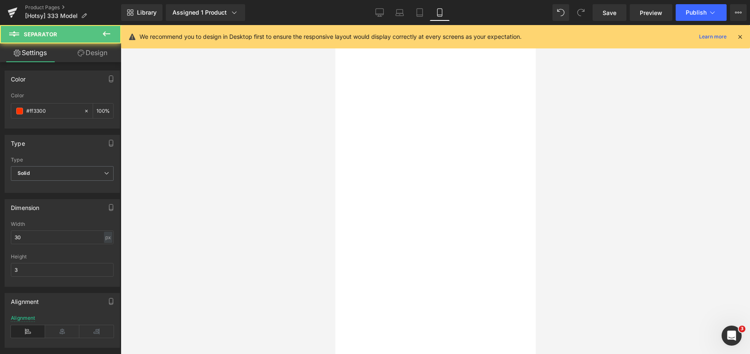
click at [335, 25] on div at bounding box center [335, 25] width 0 height 0
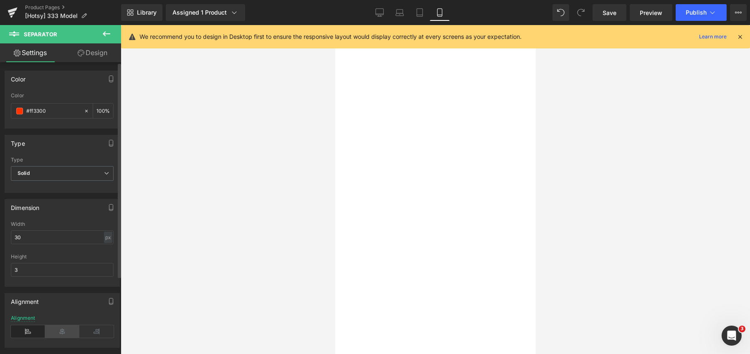
drag, startPoint x: 61, startPoint y: 332, endPoint x: 327, endPoint y: 261, distance: 274.9
click at [62, 332] on icon at bounding box center [62, 331] width 34 height 13
click at [335, 25] on h2 "Related Products" at bounding box center [335, 25] width 0 height 0
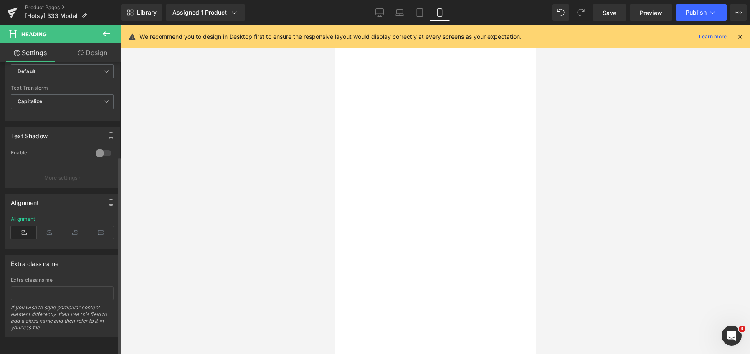
scroll to position [301, 0]
click at [46, 229] on icon at bounding box center [50, 232] width 26 height 13
click at [335, 25] on div at bounding box center [335, 25] width 0 height 0
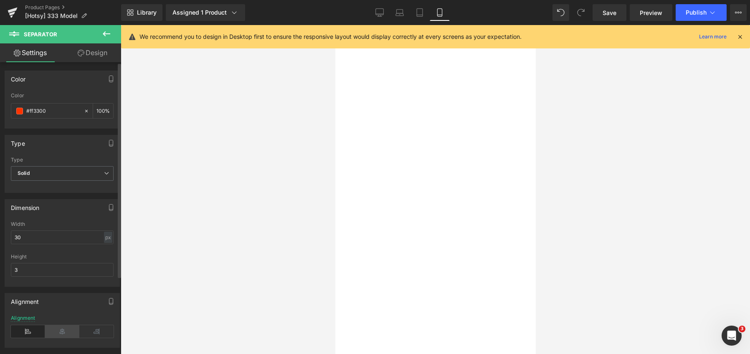
click at [58, 329] on icon at bounding box center [62, 331] width 34 height 13
click at [335, 25] on span "Heading" at bounding box center [335, 25] width 0 height 0
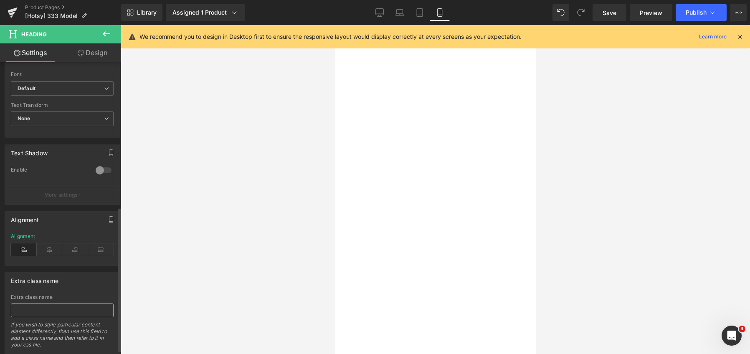
scroll to position [292, 0]
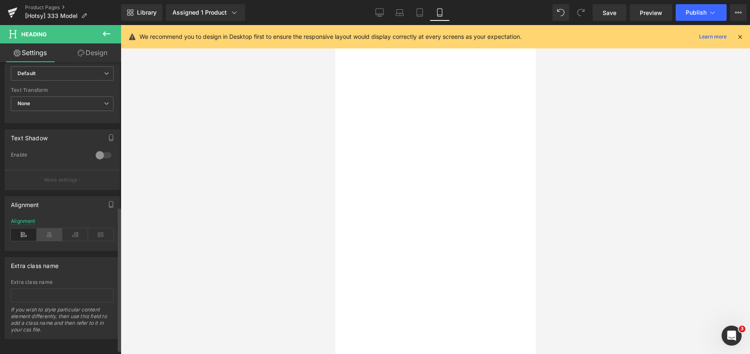
click at [47, 233] on icon at bounding box center [50, 234] width 26 height 13
click at [335, 25] on div at bounding box center [335, 25] width 0 height 0
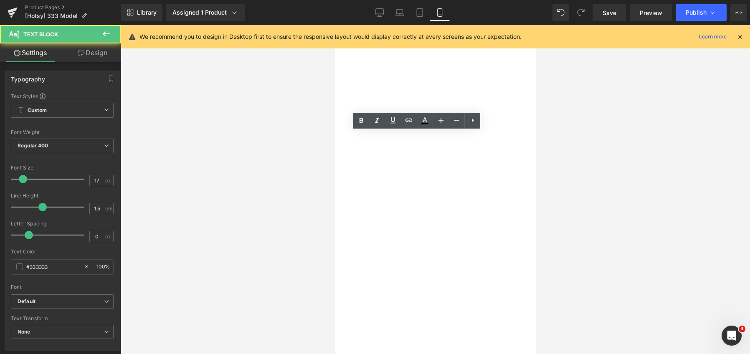
click at [335, 25] on div at bounding box center [335, 25] width 0 height 0
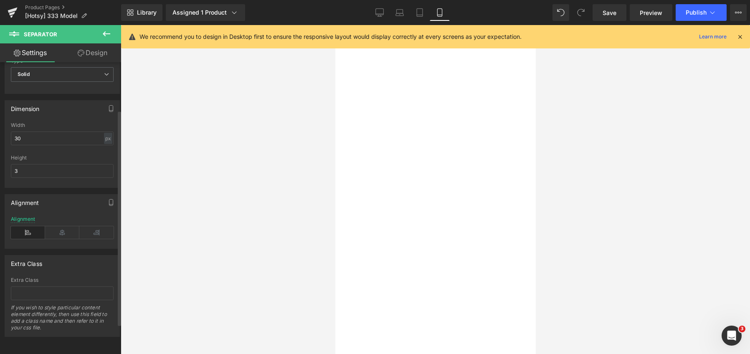
scroll to position [105, 0]
click at [62, 228] on icon at bounding box center [62, 232] width 34 height 13
click at [335, 25] on span "Request a Demo" at bounding box center [335, 25] width 0 height 0
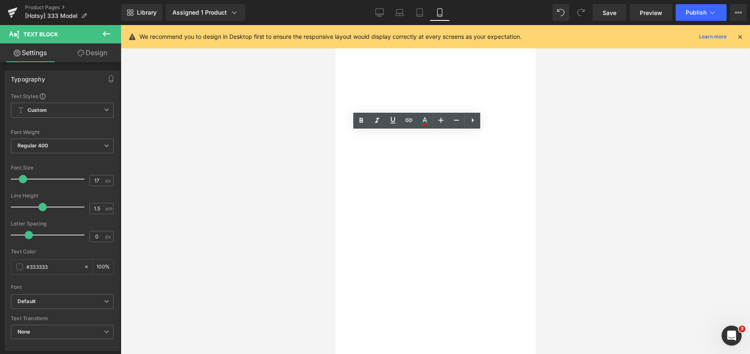
click at [335, 25] on strong "Request a Product Demo" at bounding box center [335, 25] width 0 height 0
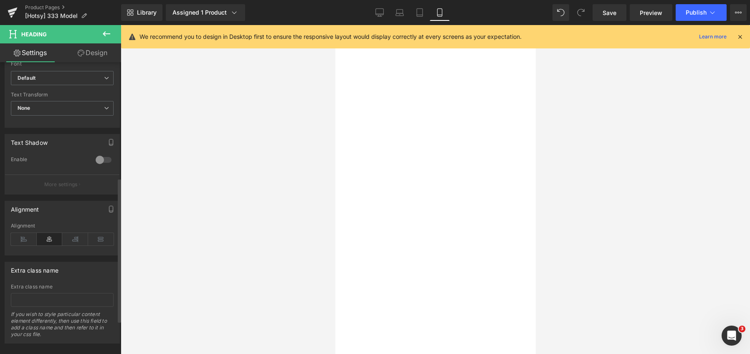
scroll to position [292, 0]
click at [335, 25] on div "Models Text Block" at bounding box center [335, 25] width 0 height 0
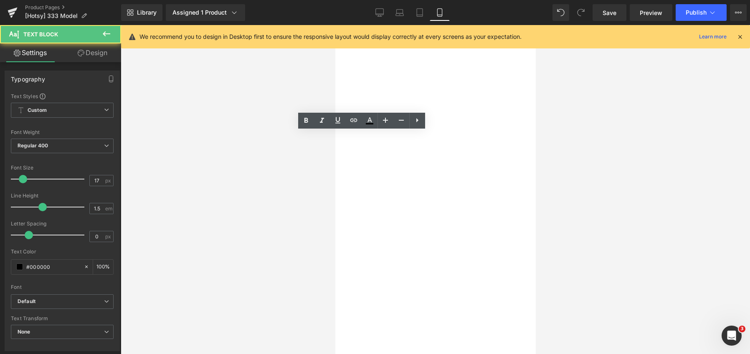
click at [335, 25] on strong "Model Numbers & Product Specs" at bounding box center [335, 25] width 0 height 0
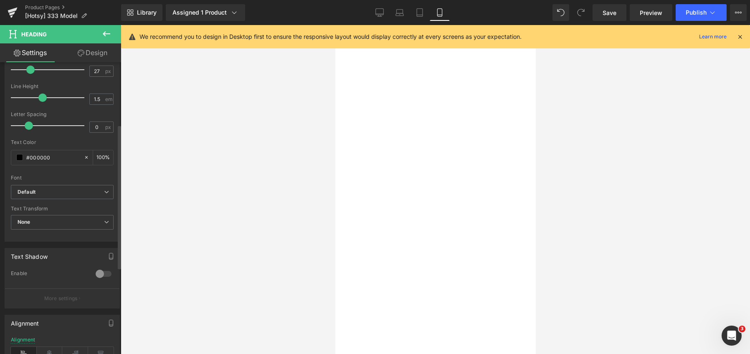
scroll to position [250, 0]
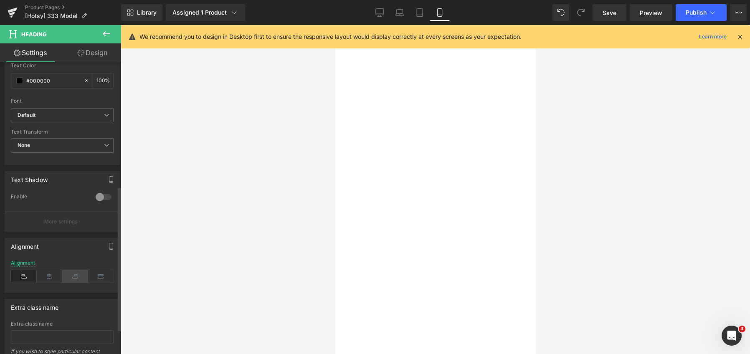
drag, startPoint x: 46, startPoint y: 275, endPoint x: 64, endPoint y: 275, distance: 17.9
click at [52, 273] on icon at bounding box center [50, 276] width 26 height 13
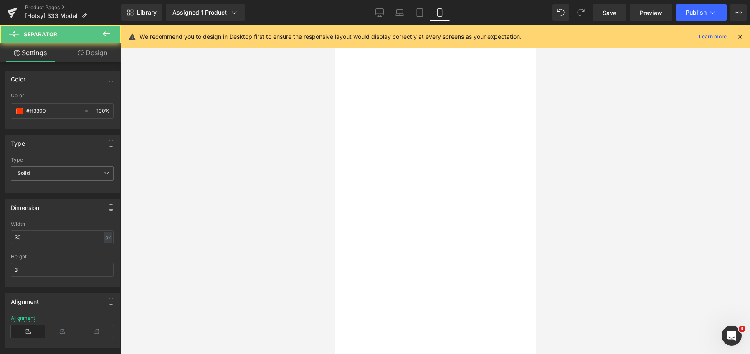
click at [335, 25] on div at bounding box center [335, 25] width 0 height 0
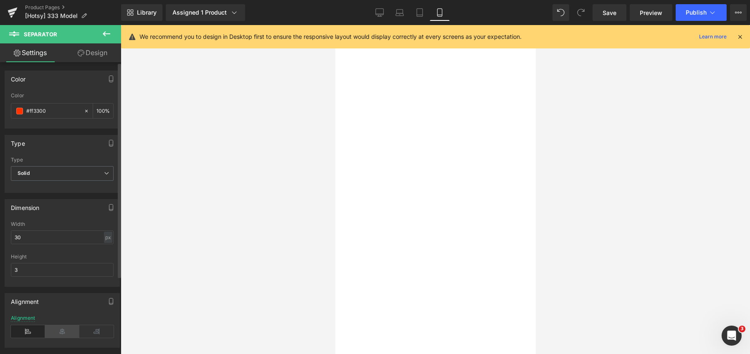
click at [67, 329] on icon at bounding box center [62, 331] width 34 height 13
drag, startPoint x: 420, startPoint y: 14, endPoint x: 418, endPoint y: 19, distance: 4.8
click at [420, 14] on icon at bounding box center [419, 12] width 8 height 8
type input "100"
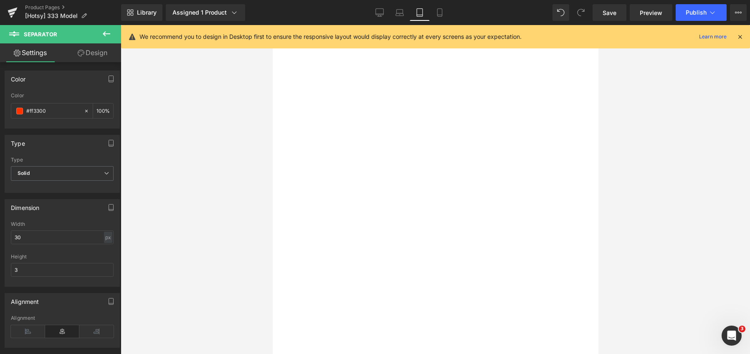
scroll to position [232, 0]
click at [272, 25] on span "Request a Demo" at bounding box center [272, 25] width 0 height 0
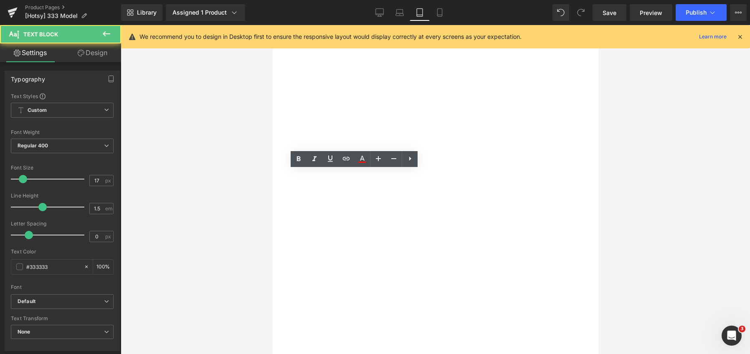
click at [272, 25] on span "NTXSD Detergent Text Block" at bounding box center [272, 25] width 0 height 0
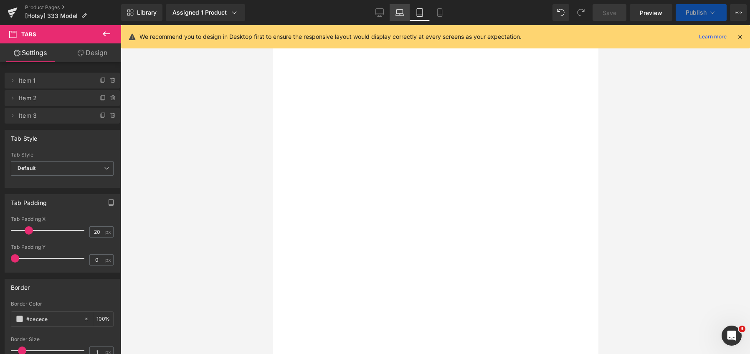
click at [402, 15] on icon at bounding box center [400, 14] width 8 height 3
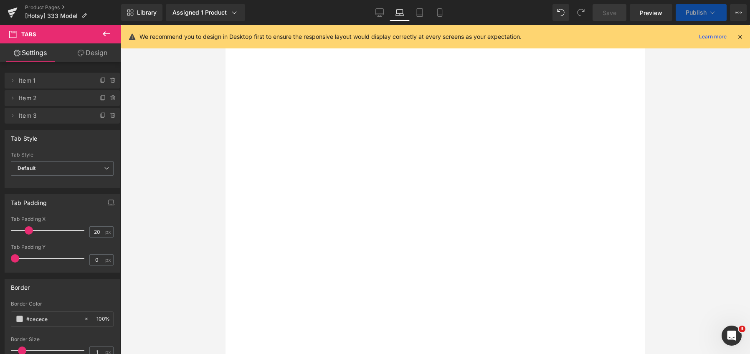
scroll to position [248, 0]
click at [225, 25] on span "Request a Demo Text Block" at bounding box center [225, 25] width 0 height 0
click at [225, 25] on div "Models Text Block" at bounding box center [225, 25] width 0 height 0
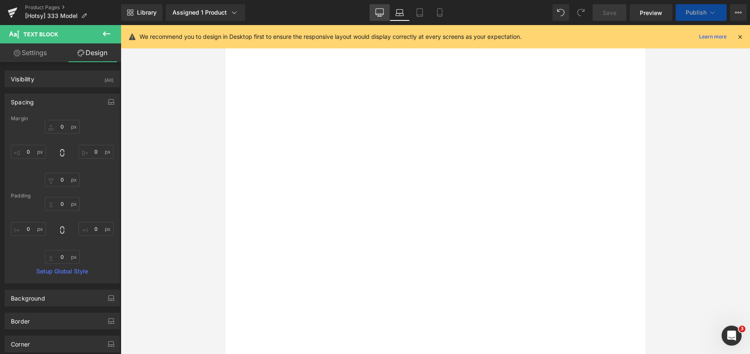
drag, startPoint x: 384, startPoint y: 13, endPoint x: 265, endPoint y: 38, distance: 120.6
click at [384, 13] on icon at bounding box center [380, 12] width 8 height 6
type input "0"
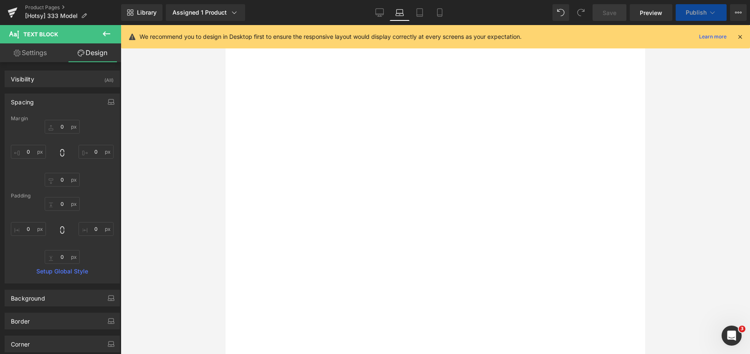
type input "0"
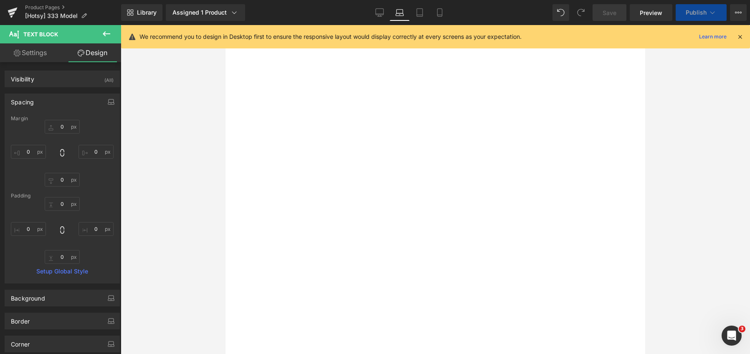
scroll to position [202, 0]
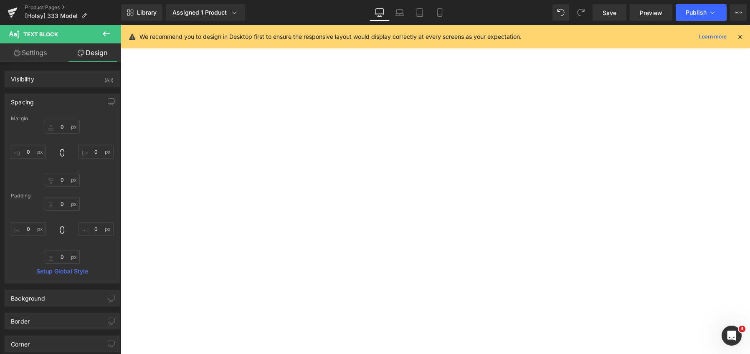
click at [121, 25] on span "Request a Demo" at bounding box center [121, 25] width 0 height 0
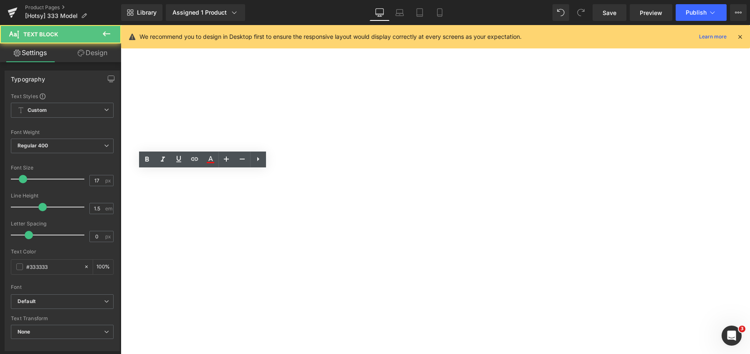
click at [121, 25] on span "NTXSD Detergent Text Block" at bounding box center [121, 25] width 0 height 0
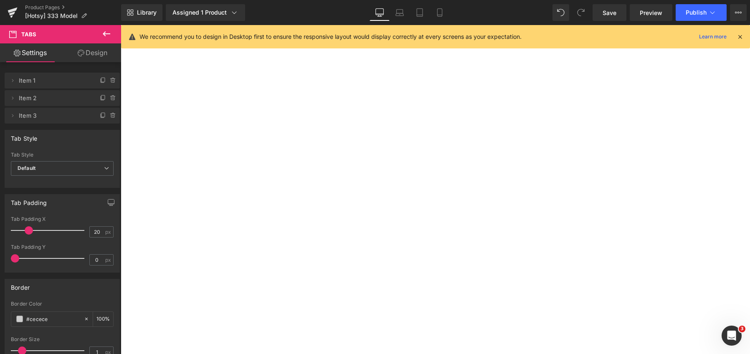
scroll to position [870, 0]
click at [690, 11] on span "Publish" at bounding box center [695, 12] width 21 height 7
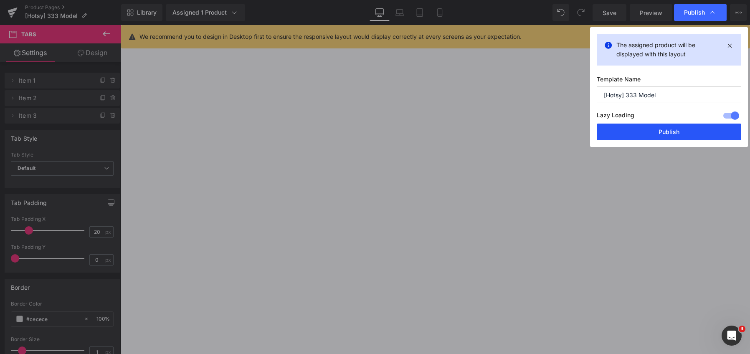
drag, startPoint x: 662, startPoint y: 138, endPoint x: 541, endPoint y: 113, distance: 123.2
click at [662, 138] on button "Publish" at bounding box center [668, 132] width 144 height 17
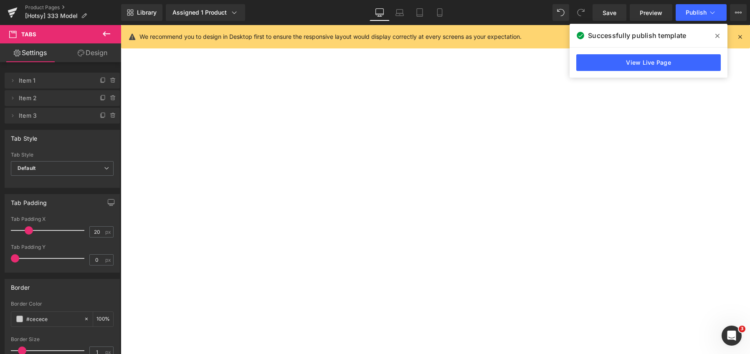
click at [48, 3] on div "Product Pages [Hotsy] 333 Model" at bounding box center [60, 12] width 121 height 25
click at [47, 8] on link "Product Pages" at bounding box center [73, 7] width 96 height 7
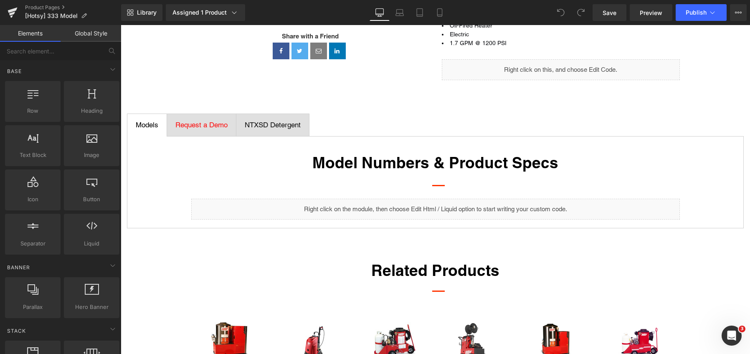
scroll to position [250, 0]
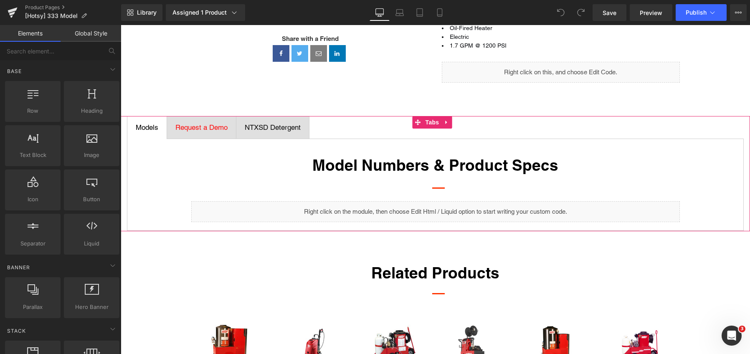
click at [368, 127] on ul "Models Text Block Request a Demo Text Block NTXSD Detergent Text Block" at bounding box center [435, 127] width 617 height 23
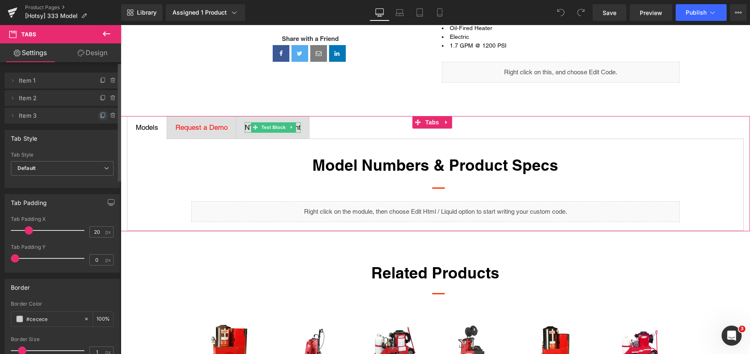
click at [100, 114] on icon at bounding box center [103, 115] width 7 height 7
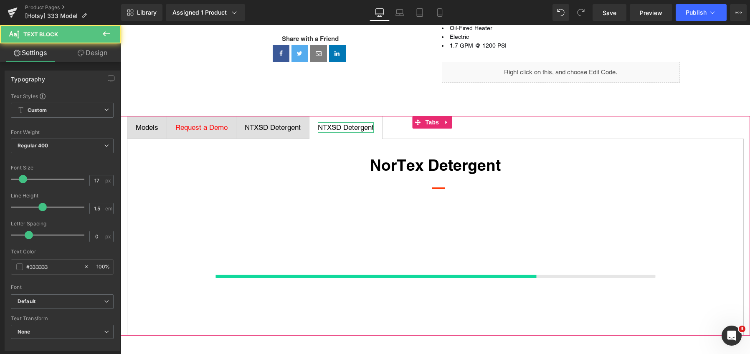
click at [340, 124] on span "NTXSD Detergent" at bounding box center [346, 127] width 56 height 8
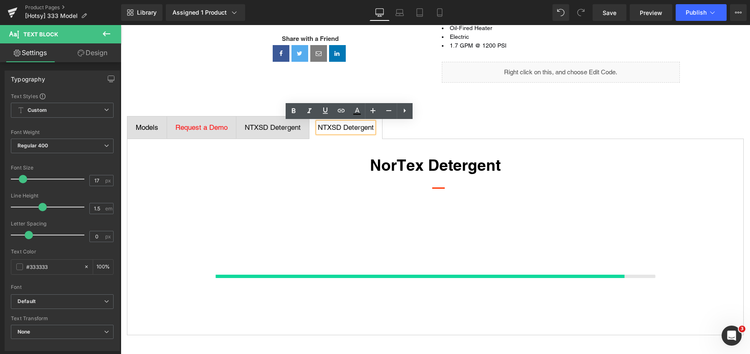
click at [340, 124] on span "NTXSD Detergent" at bounding box center [346, 127] width 56 height 8
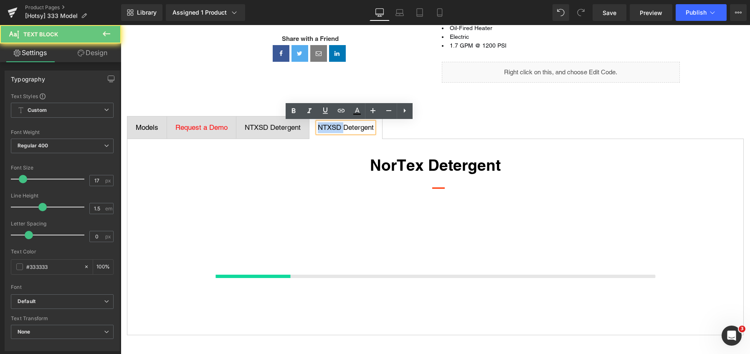
click at [340, 124] on span "NTXSD Detergent" at bounding box center [346, 127] width 56 height 8
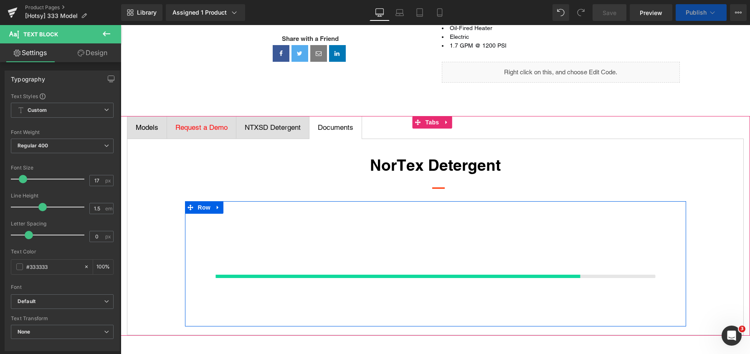
click at [382, 223] on div "{% assign colXsClass = ' gf_col-xs-' %} {% assign cols = 12 | divided_by: 2 %} …" at bounding box center [435, 263] width 488 height 125
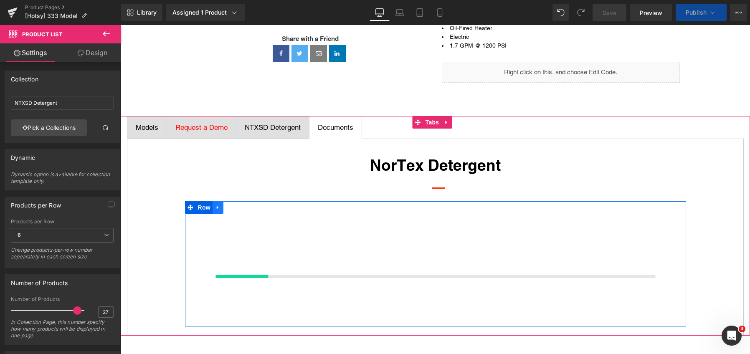
click at [215, 210] on icon at bounding box center [218, 207] width 6 height 6
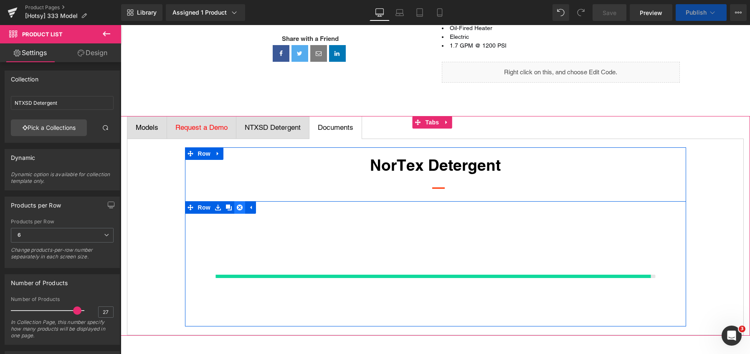
click at [238, 206] on icon at bounding box center [240, 208] width 6 height 6
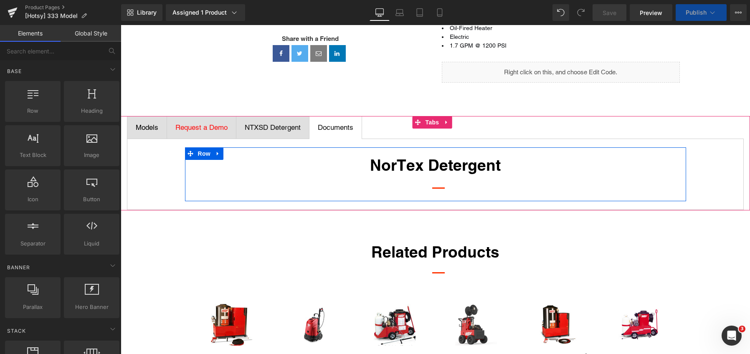
click at [393, 170] on span "NorTex Detergent" at bounding box center [435, 165] width 131 height 18
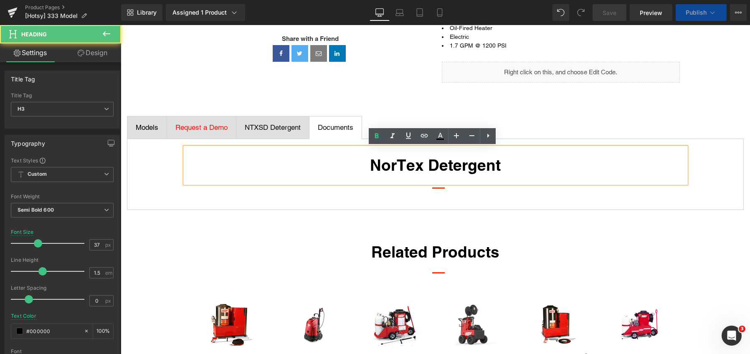
click at [389, 163] on span "NorTex Detergent" at bounding box center [435, 165] width 131 height 18
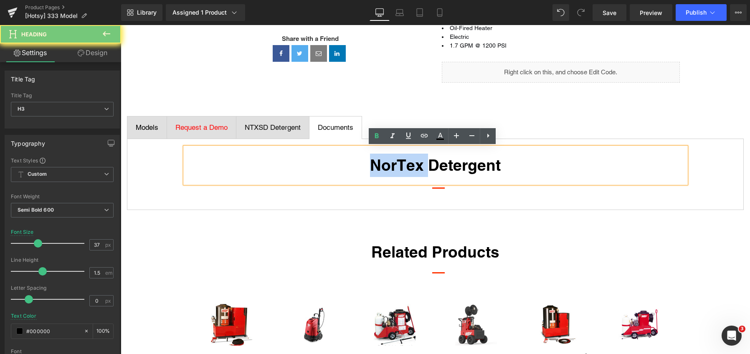
click at [389, 163] on span "NorTex Detergent" at bounding box center [435, 165] width 131 height 18
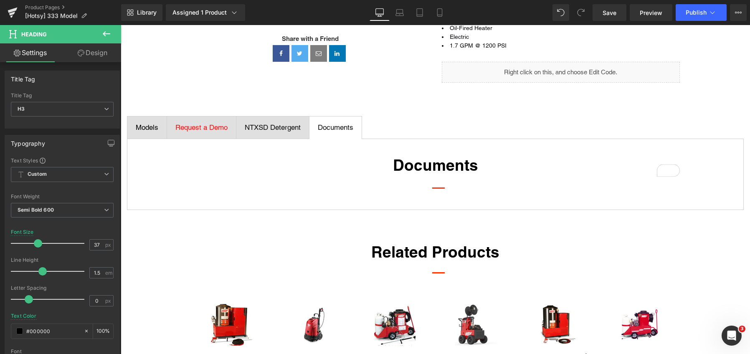
click at [335, 130] on span "Documents" at bounding box center [335, 127] width 35 height 8
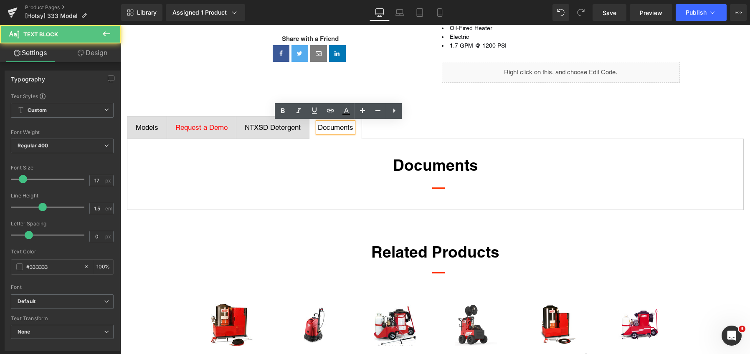
click at [390, 126] on ul "Models Text Block Request a Demo Text Block NTXSD Detergent Text Block Document…" at bounding box center [435, 127] width 617 height 23
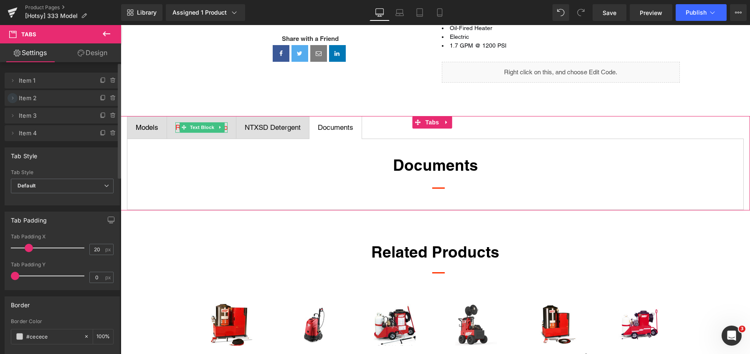
drag, startPoint x: 13, startPoint y: 135, endPoint x: 17, endPoint y: 96, distance: 39.1
click at [17, 71] on ul "Delete Cancel Item 1 Double click on your tab title to edit text. Delete Cancel…" at bounding box center [62, 71] width 115 height 0
click at [59, 134] on span "Item 4" at bounding box center [54, 133] width 70 height 16
click at [110, 133] on icon at bounding box center [113, 133] width 7 height 7
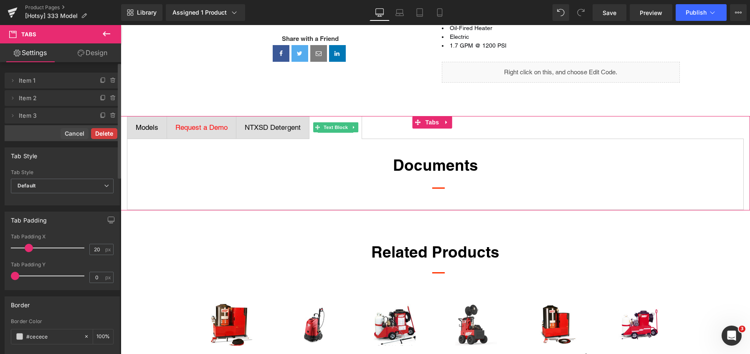
click at [100, 133] on button "Delete" at bounding box center [104, 133] width 26 height 11
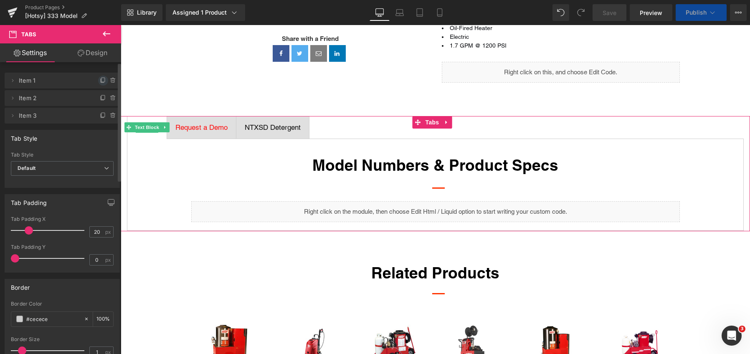
click at [101, 81] on icon at bounding box center [102, 81] width 3 height 4
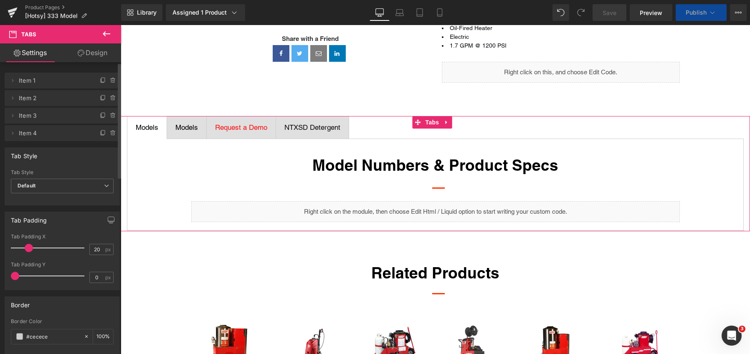
click at [181, 128] on div "Models" at bounding box center [186, 127] width 23 height 11
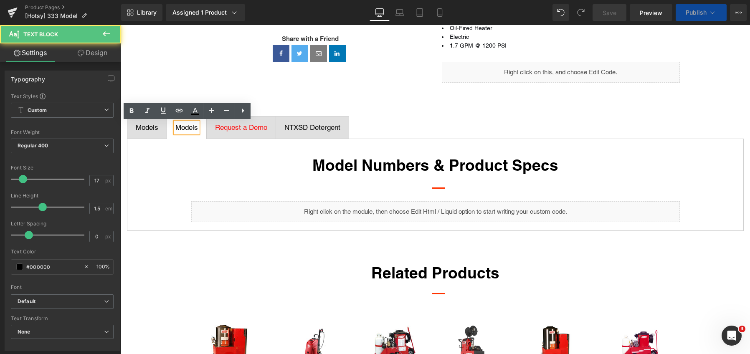
click at [182, 128] on div "Models" at bounding box center [186, 127] width 23 height 11
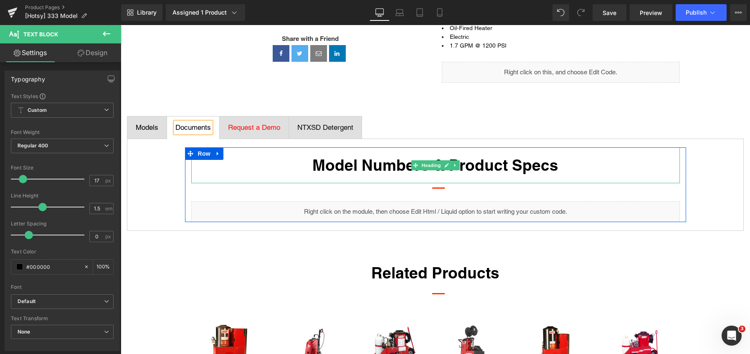
click at [313, 164] on strong "Model Numbers & Product Specs" at bounding box center [435, 165] width 246 height 18
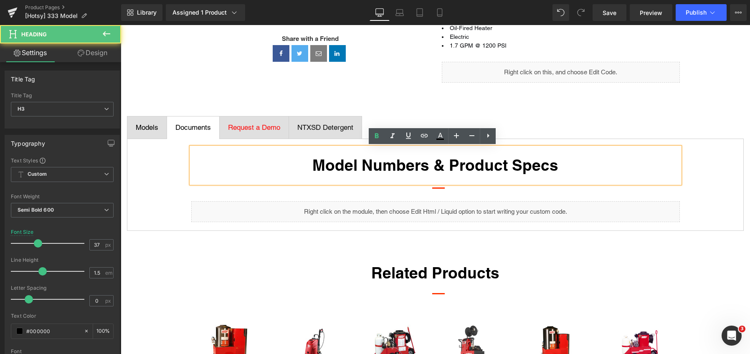
click at [314, 164] on strong "Model Numbers & Product Specs" at bounding box center [435, 165] width 246 height 18
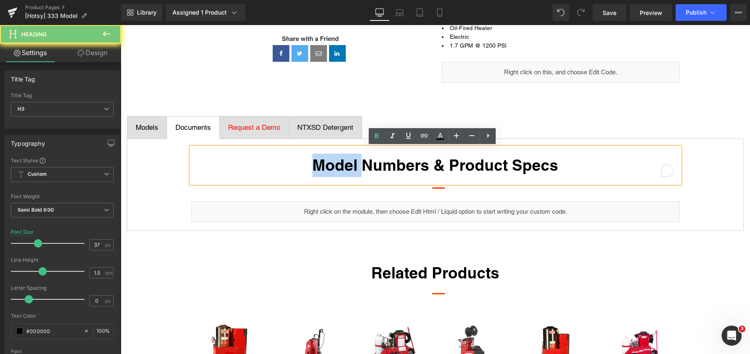
click at [314, 164] on strong "Model Numbers & Product Specs" at bounding box center [435, 165] width 246 height 18
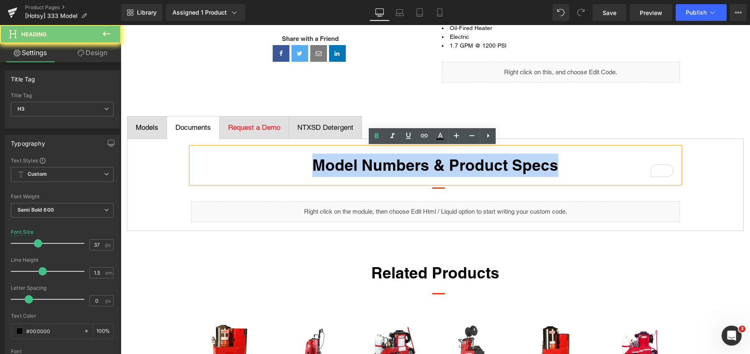
click at [313, 164] on strong "Model Numbers & Product Specs" at bounding box center [435, 165] width 246 height 18
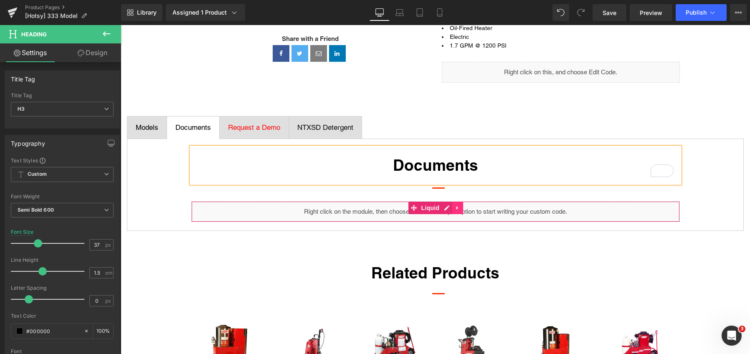
click at [457, 209] on icon at bounding box center [458, 208] width 6 height 6
click at [462, 208] on icon at bounding box center [463, 208] width 6 height 6
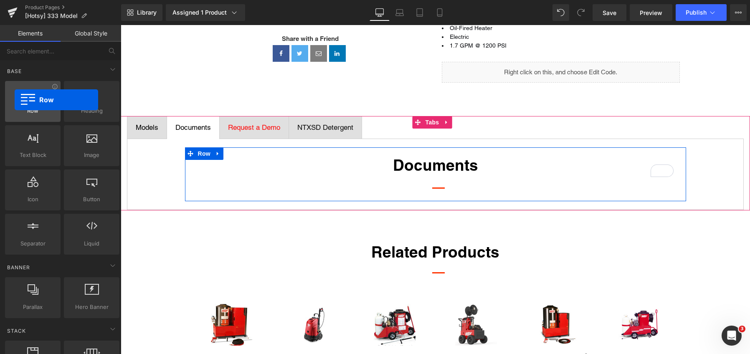
drag, startPoint x: 34, startPoint y: 108, endPoint x: 13, endPoint y: 99, distance: 22.5
click at [13, 99] on div "Row rows, columns, layouts, div" at bounding box center [33, 101] width 56 height 41
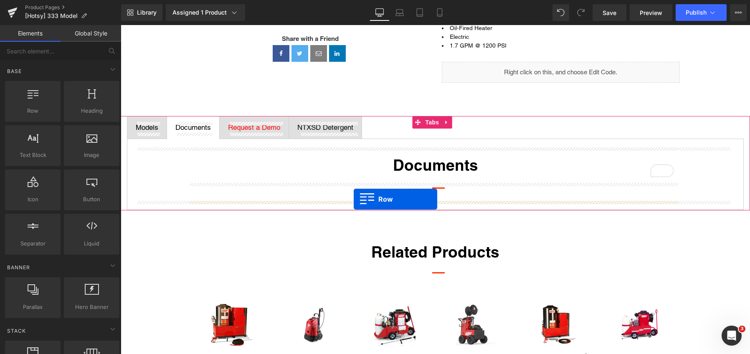
drag, startPoint x: 153, startPoint y: 126, endPoint x: 354, endPoint y: 199, distance: 213.3
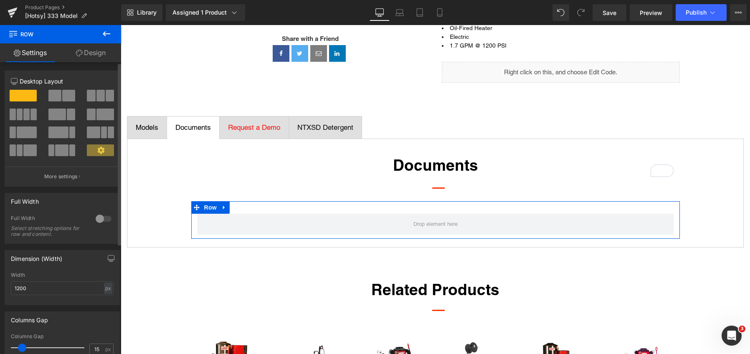
click at [28, 117] on button at bounding box center [24, 115] width 28 height 12
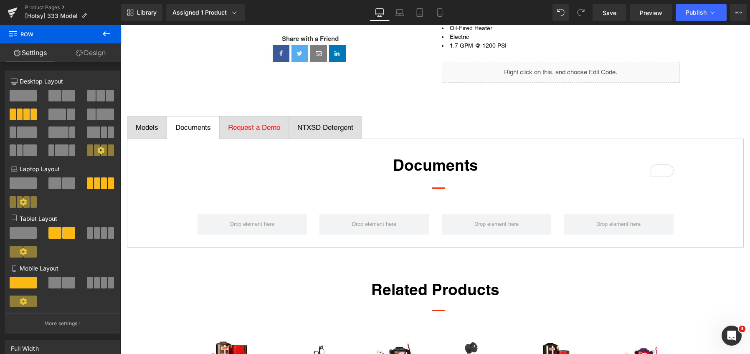
click at [107, 35] on icon at bounding box center [106, 34] width 10 height 10
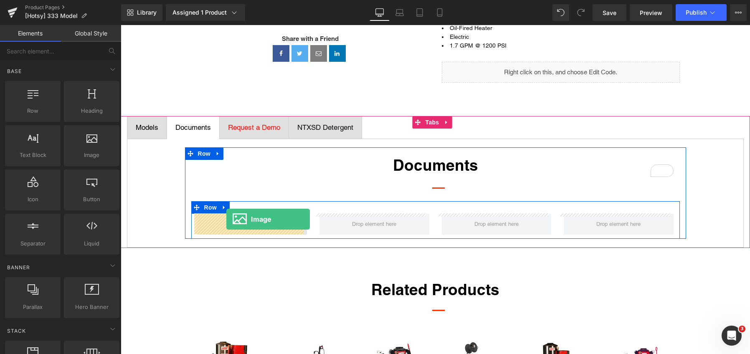
drag, startPoint x: 210, startPoint y: 177, endPoint x: 226, endPoint y: 219, distance: 44.5
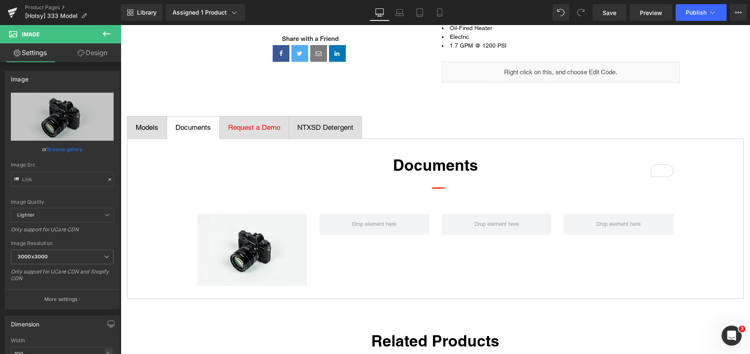
click at [106, 35] on icon at bounding box center [106, 34] width 10 height 10
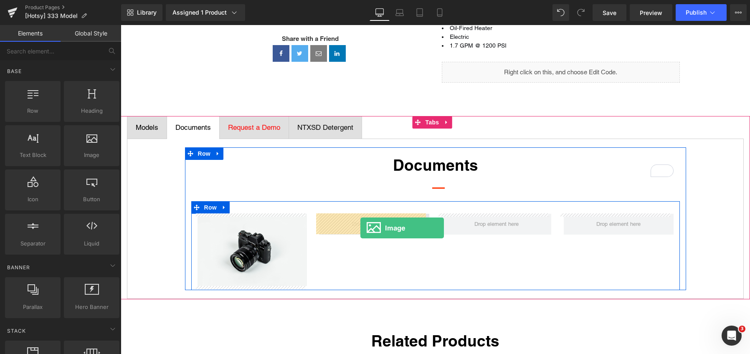
drag, startPoint x: 210, startPoint y: 175, endPoint x: 359, endPoint y: 227, distance: 157.8
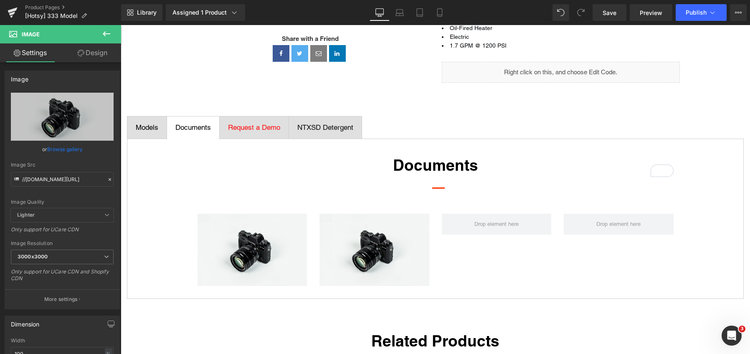
click at [104, 33] on icon at bounding box center [107, 33] width 8 height 5
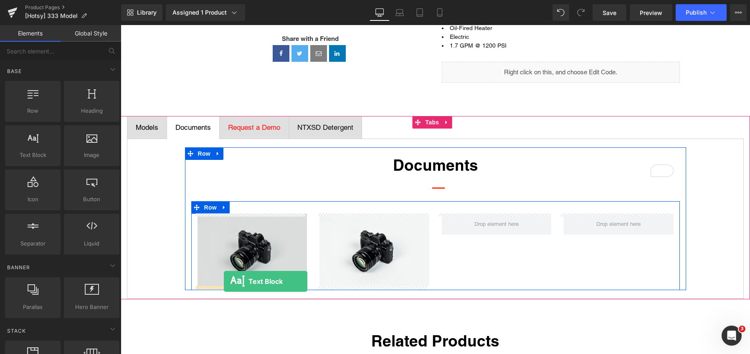
drag, startPoint x: 166, startPoint y: 177, endPoint x: 224, endPoint y: 281, distance: 119.0
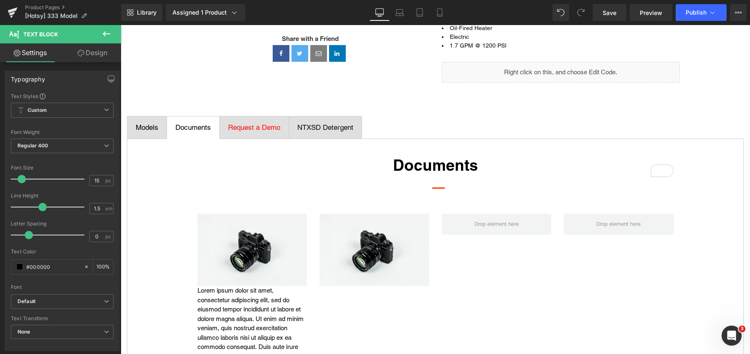
click at [107, 32] on icon at bounding box center [106, 34] width 10 height 10
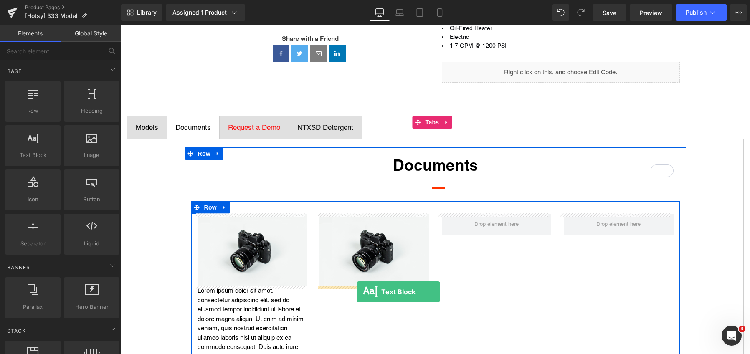
drag, startPoint x: 168, startPoint y: 177, endPoint x: 356, endPoint y: 292, distance: 220.6
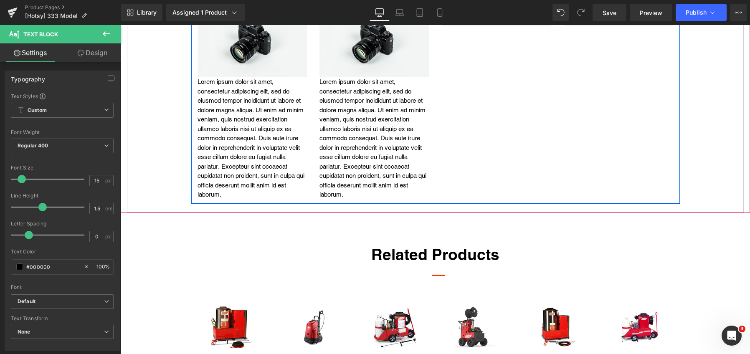
scroll to position [334, 0]
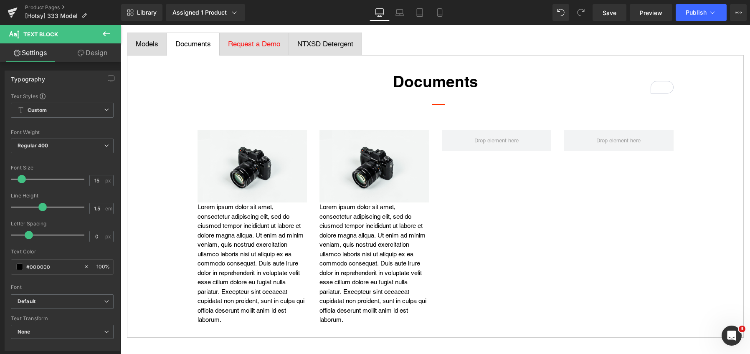
click at [107, 34] on icon at bounding box center [107, 33] width 8 height 5
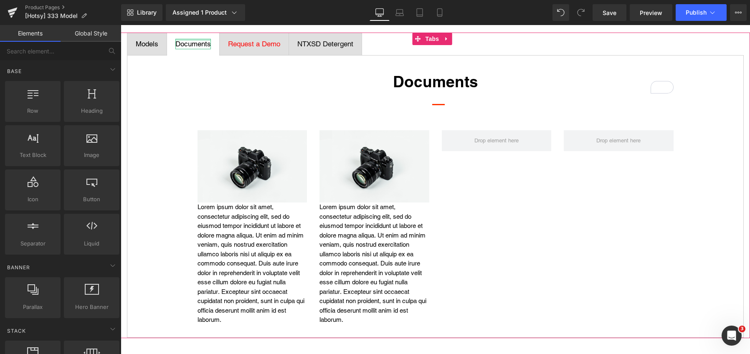
click at [192, 40] on div at bounding box center [192, 40] width 35 height 2
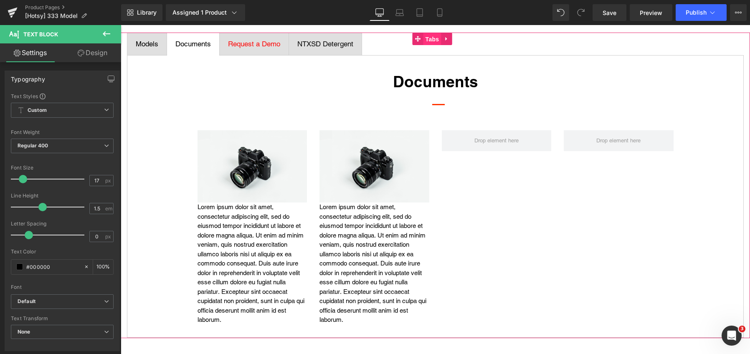
click at [427, 39] on span "Tabs" at bounding box center [432, 39] width 18 height 13
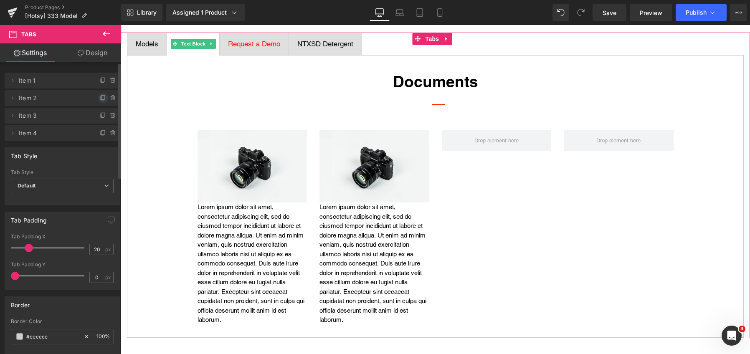
click at [100, 96] on icon at bounding box center [103, 98] width 7 height 7
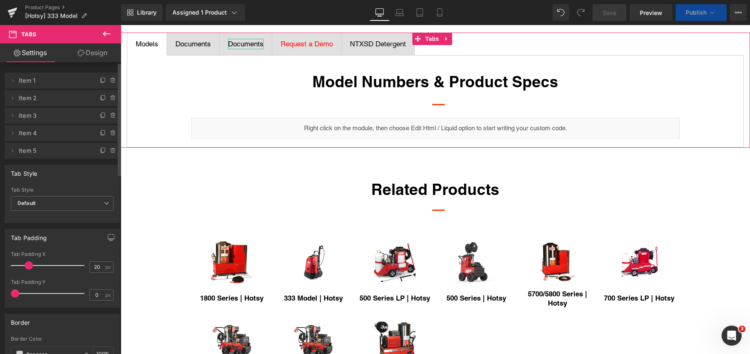
click at [241, 43] on div "Documents" at bounding box center [245, 44] width 35 height 11
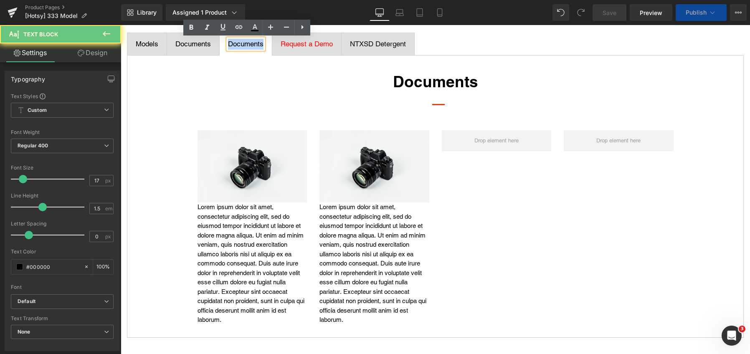
click at [241, 43] on div "Documents" at bounding box center [245, 44] width 35 height 11
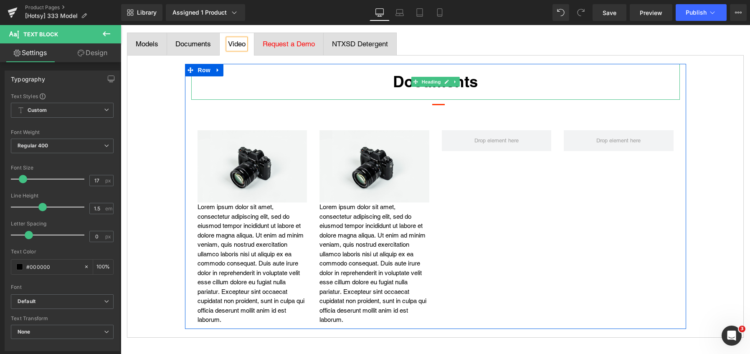
click at [402, 81] on strong "Documents" at bounding box center [435, 81] width 85 height 18
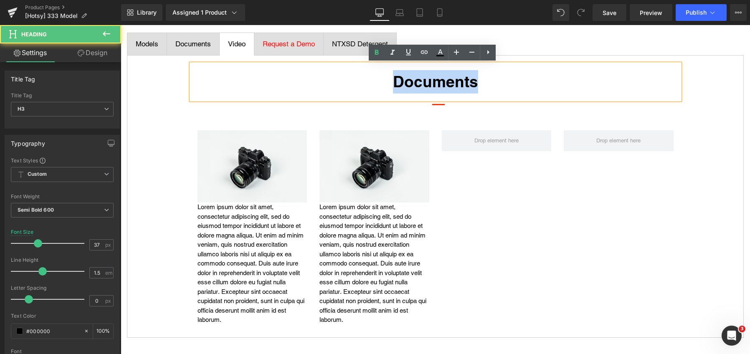
click at [402, 81] on strong "Documents" at bounding box center [435, 81] width 85 height 18
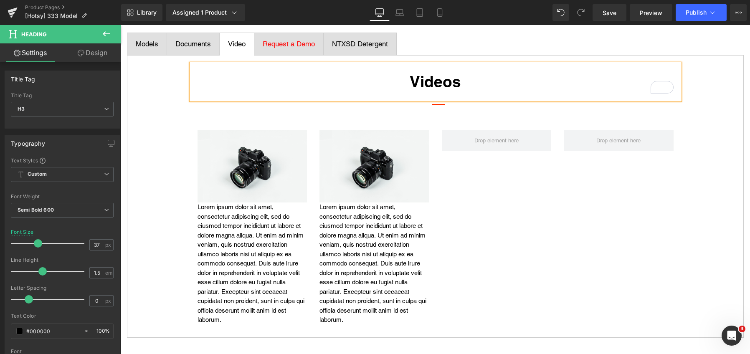
click at [245, 44] on div "Video Text Block" at bounding box center [237, 44] width 18 height 11
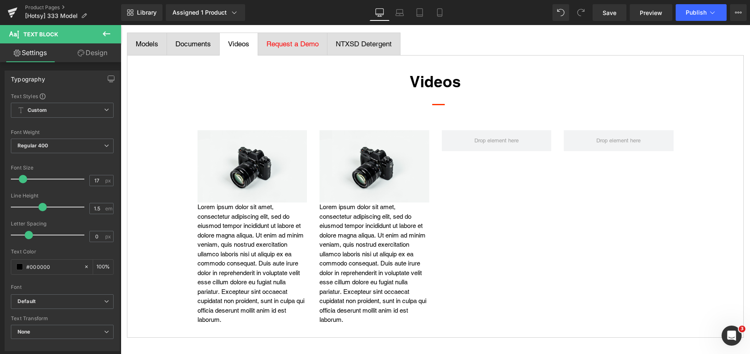
click at [103, 35] on icon at bounding box center [106, 34] width 10 height 10
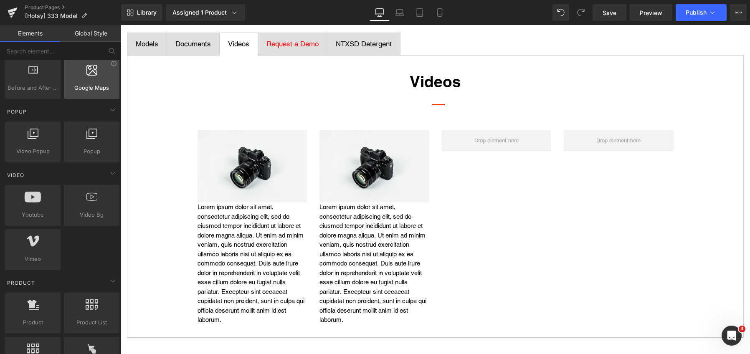
scroll to position [459, 0]
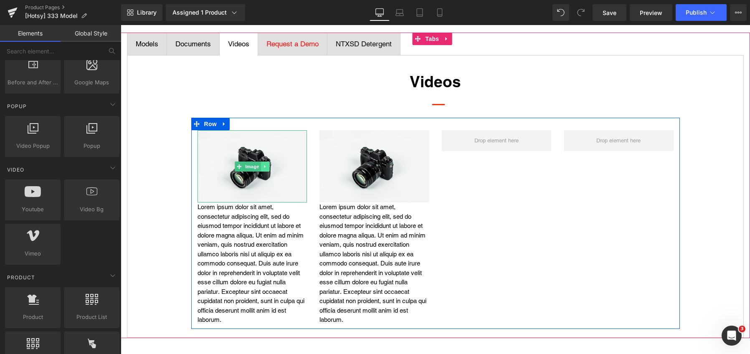
click at [263, 164] on icon at bounding box center [265, 166] width 5 height 5
drag, startPoint x: 268, startPoint y: 166, endPoint x: 251, endPoint y: 176, distance: 19.8
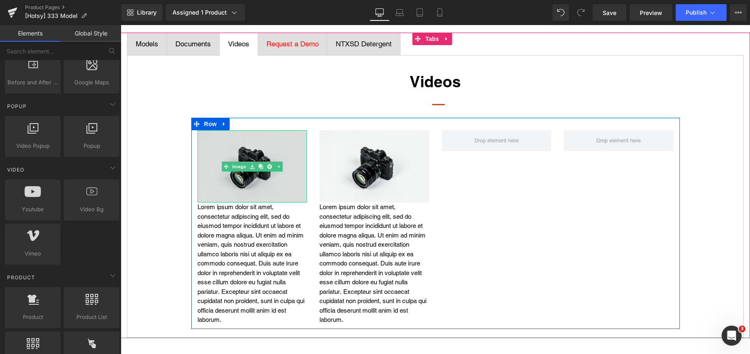
click at [268, 166] on icon at bounding box center [269, 166] width 5 height 5
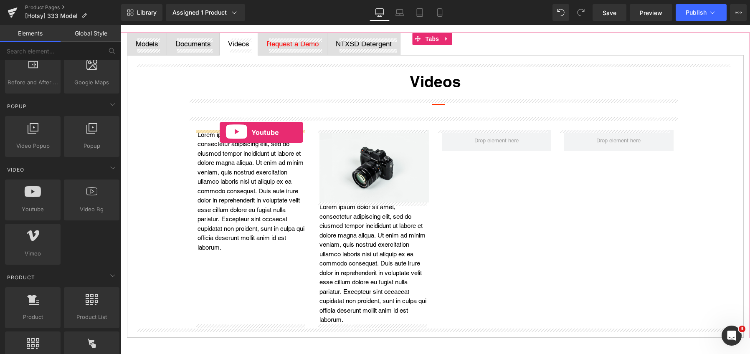
drag, startPoint x: 160, startPoint y: 229, endPoint x: 219, endPoint y: 131, distance: 114.2
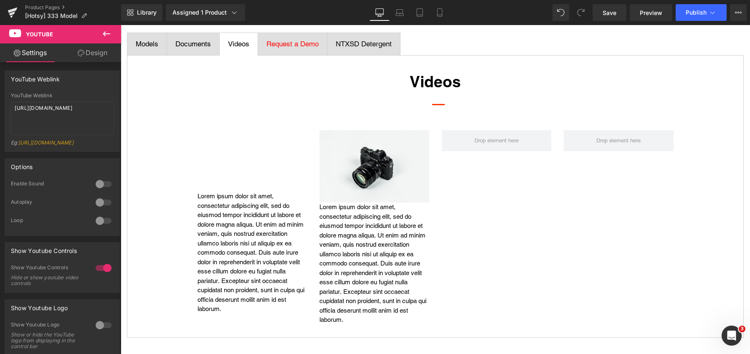
drag, startPoint x: 109, startPoint y: 31, endPoint x: 87, endPoint y: 58, distance: 34.4
click at [109, 31] on icon at bounding box center [106, 34] width 10 height 10
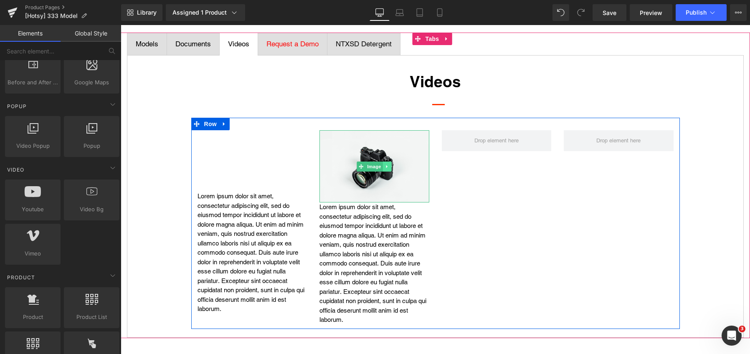
click at [384, 164] on link at bounding box center [387, 167] width 9 height 10
click at [390, 165] on icon at bounding box center [391, 166] width 5 height 5
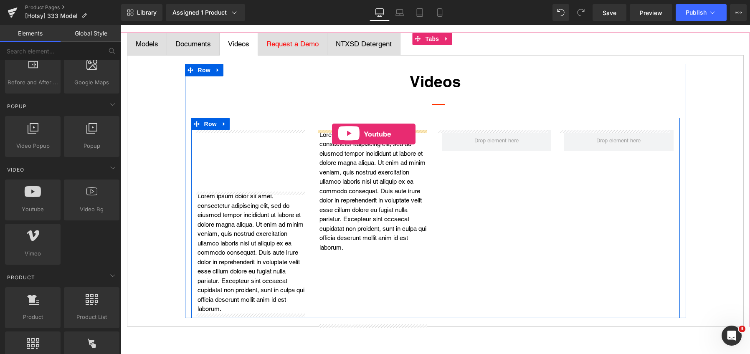
drag, startPoint x: 154, startPoint y: 233, endPoint x: 332, endPoint y: 134, distance: 203.3
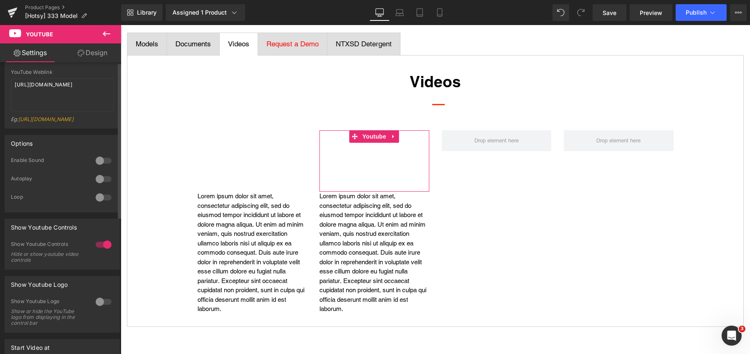
scroll to position [0, 0]
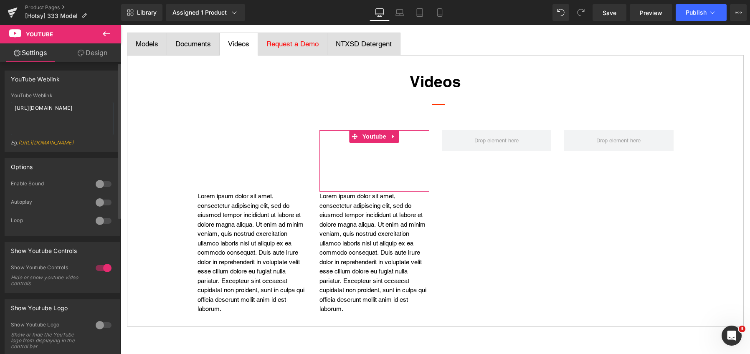
click at [99, 190] on div at bounding box center [104, 183] width 20 height 13
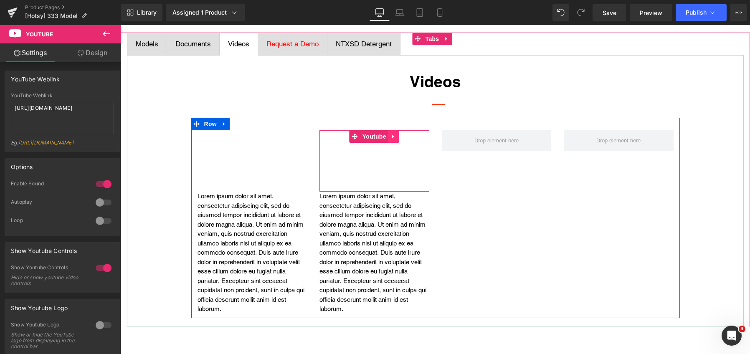
click at [392, 137] on icon at bounding box center [394, 136] width 6 height 6
click at [396, 134] on icon at bounding box center [399, 137] width 6 height 6
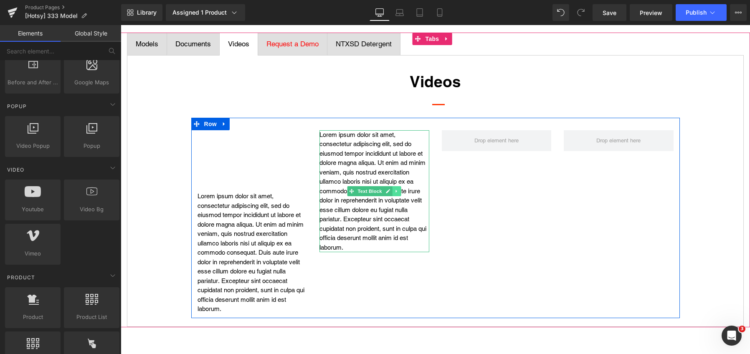
click at [394, 191] on icon at bounding box center [396, 191] width 5 height 5
click at [397, 192] on link at bounding box center [401, 191] width 9 height 10
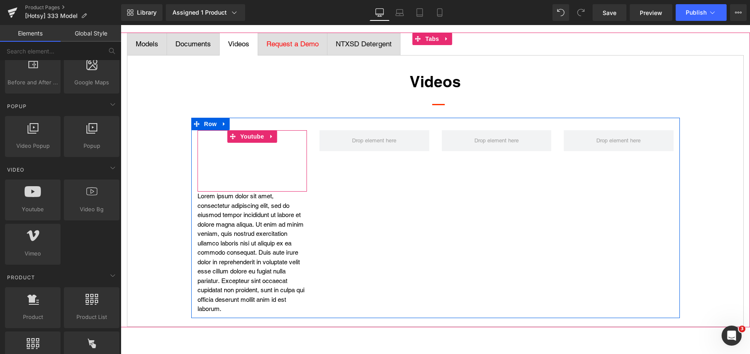
click at [241, 146] on div at bounding box center [252, 161] width 110 height 62
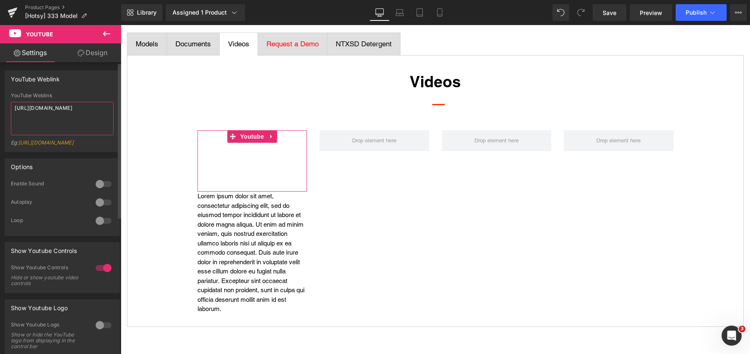
click at [51, 113] on textarea "https://www.youtube.com/watch?v=OQBlWco72c4" at bounding box center [62, 118] width 103 height 33
click at [49, 111] on textarea "https://www.youtube.com/watch?v=OQBlWco72c4" at bounding box center [62, 118] width 103 height 33
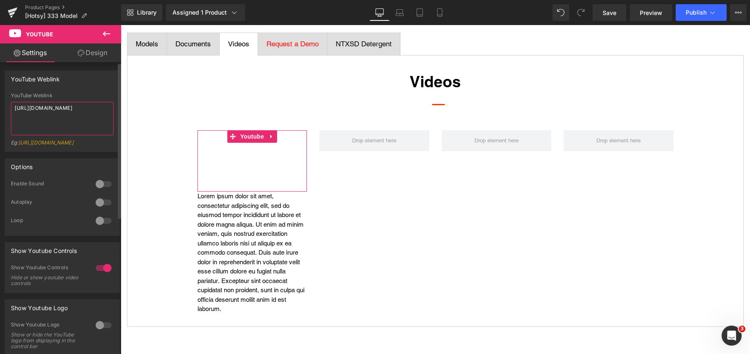
click at [49, 110] on textarea "https://www.youtube.com/watch?v=OQBlWco72c4" at bounding box center [62, 118] width 103 height 33
paste textarea "youtu.be/S_zlFCr68BE"
type textarea "https://youtu.be/S_zlFCr68BE"
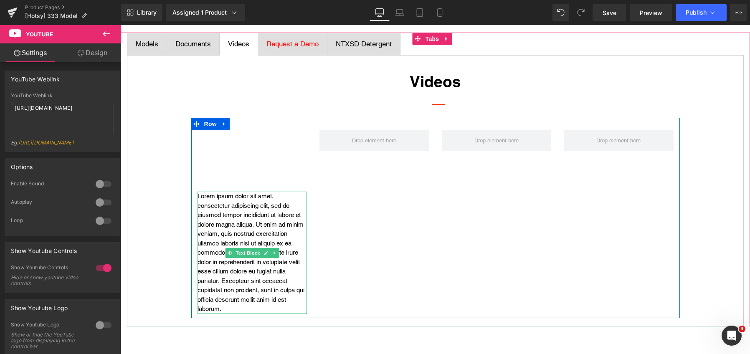
click at [238, 228] on p "Lorem ipsum dolor sit amet, consectetur adipiscing elit, sed do eiusmod tempor …" at bounding box center [252, 253] width 110 height 122
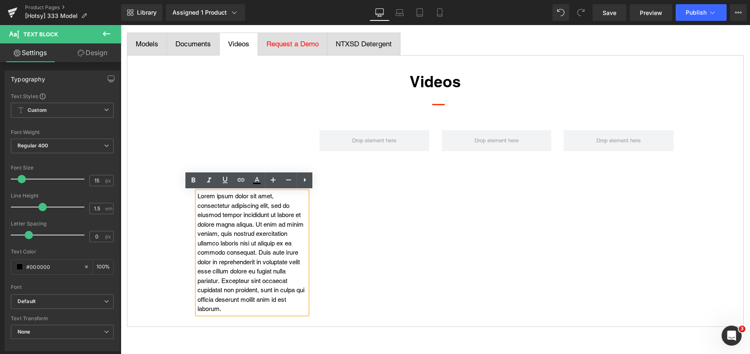
click at [329, 216] on div "Youtube Lorem ipsum dolor sit amet, consectetur adipiscing elit, sed do eiusmod…" at bounding box center [435, 218] width 488 height 200
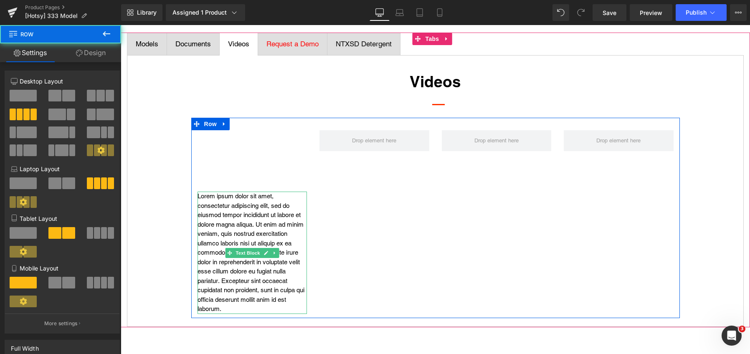
click at [301, 219] on p "Lorem ipsum dolor sit amet, consectetur adipiscing elit, sed do eiusmod tempor …" at bounding box center [252, 253] width 110 height 122
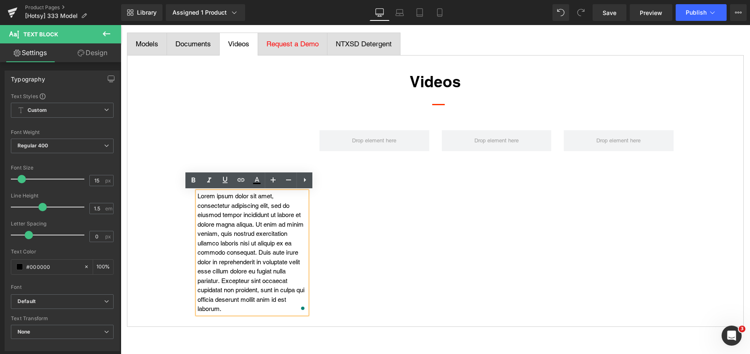
click at [306, 178] on icon at bounding box center [305, 180] width 10 height 10
click at [319, 227] on div "Youtube Lorem ipsum dolor sit amet, consectetur adipiscing elit, sed do eiusmod…" at bounding box center [435, 218] width 488 height 200
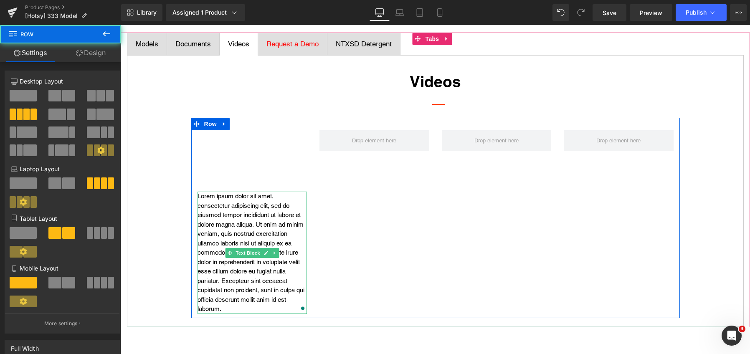
click at [278, 226] on p "Lorem ipsum dolor sit amet, consectetur adipiscing elit, sed do eiusmod tempor …" at bounding box center [252, 253] width 110 height 122
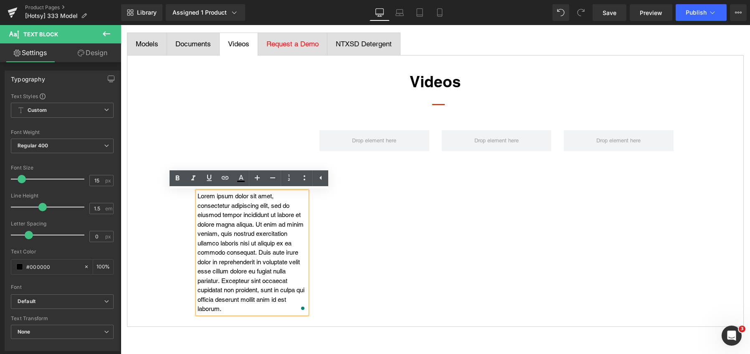
drag, startPoint x: 423, startPoint y: 286, endPoint x: 388, endPoint y: 277, distance: 36.2
click at [421, 284] on div "Youtube Lorem ipsum dolor sit amet, consectetur adipiscing elit, sed do eiusmod…" at bounding box center [435, 218] width 488 height 200
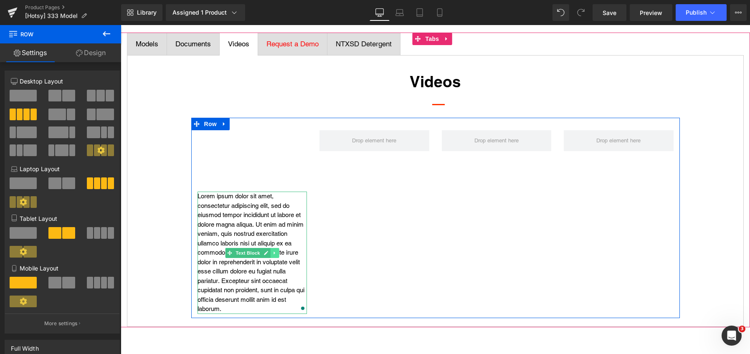
click at [272, 255] on icon at bounding box center [274, 252] width 5 height 5
click at [276, 254] on icon at bounding box center [278, 252] width 5 height 5
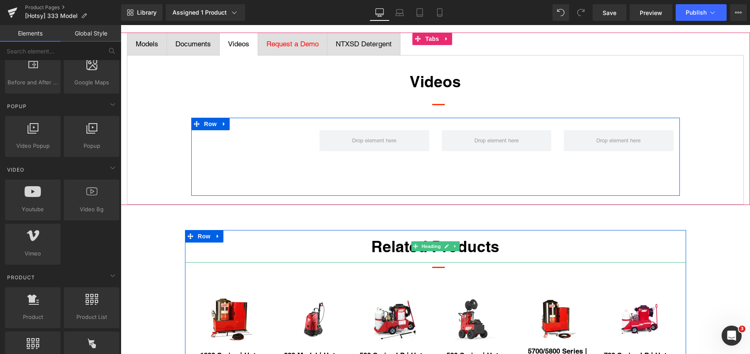
scroll to position [292, 0]
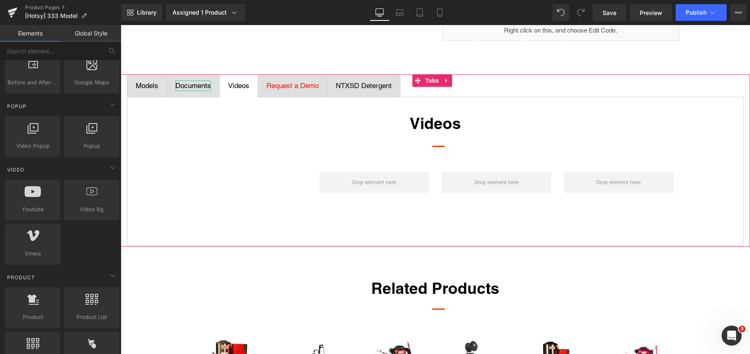
click at [186, 86] on div "Documents" at bounding box center [192, 86] width 35 height 11
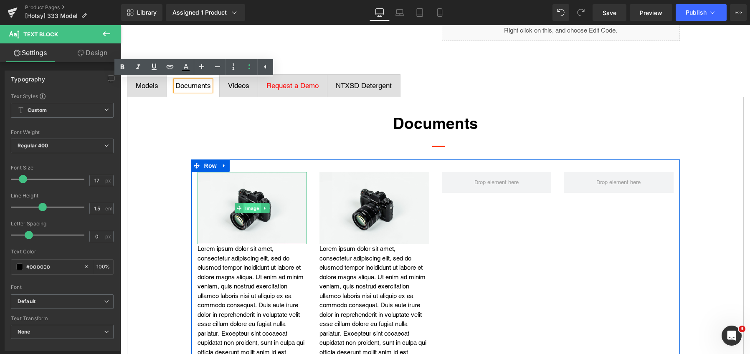
click at [250, 208] on span "Image" at bounding box center [252, 208] width 18 height 10
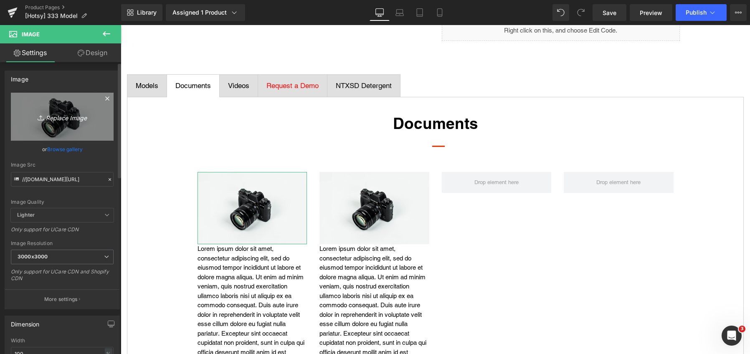
click at [65, 118] on icon "Replace Image" at bounding box center [62, 116] width 67 height 10
